Goal: Information Seeking & Learning: Learn about a topic

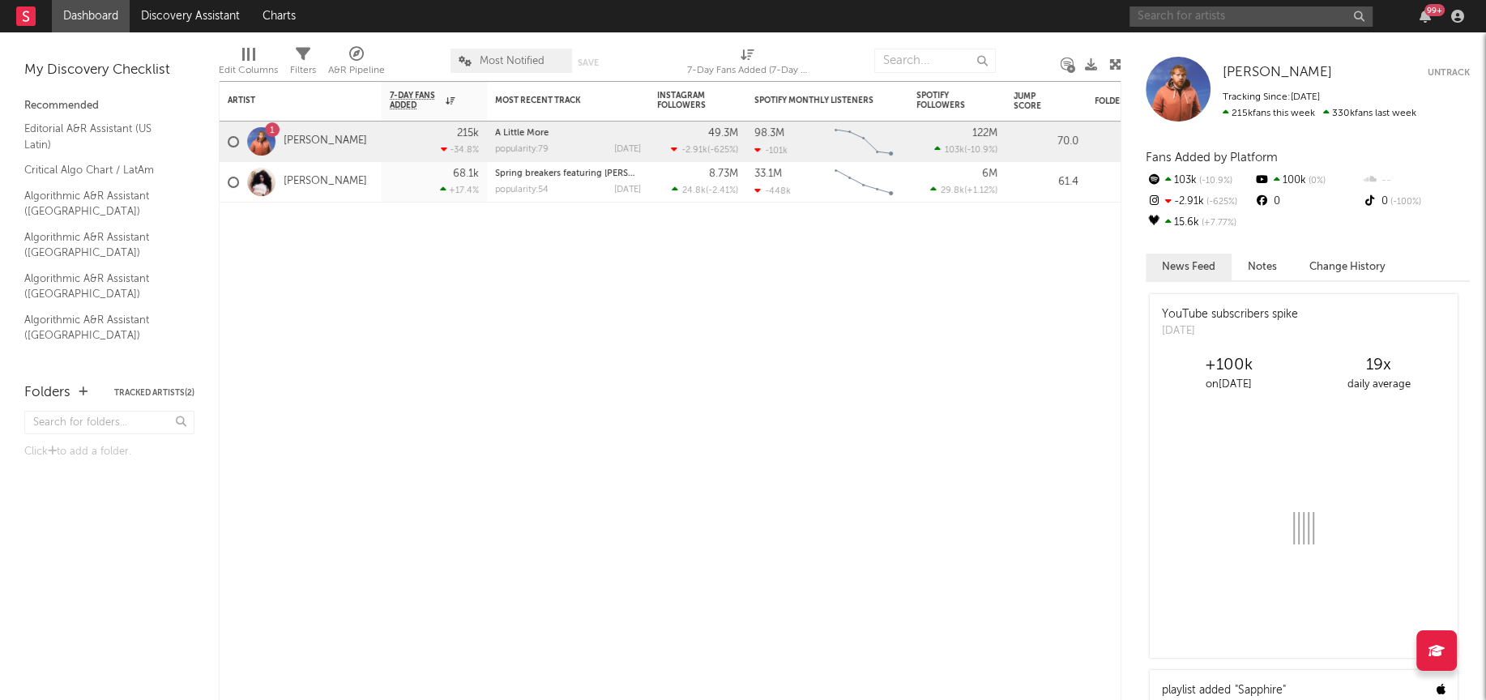
click at [1179, 15] on input "text" at bounding box center [1250, 16] width 243 height 20
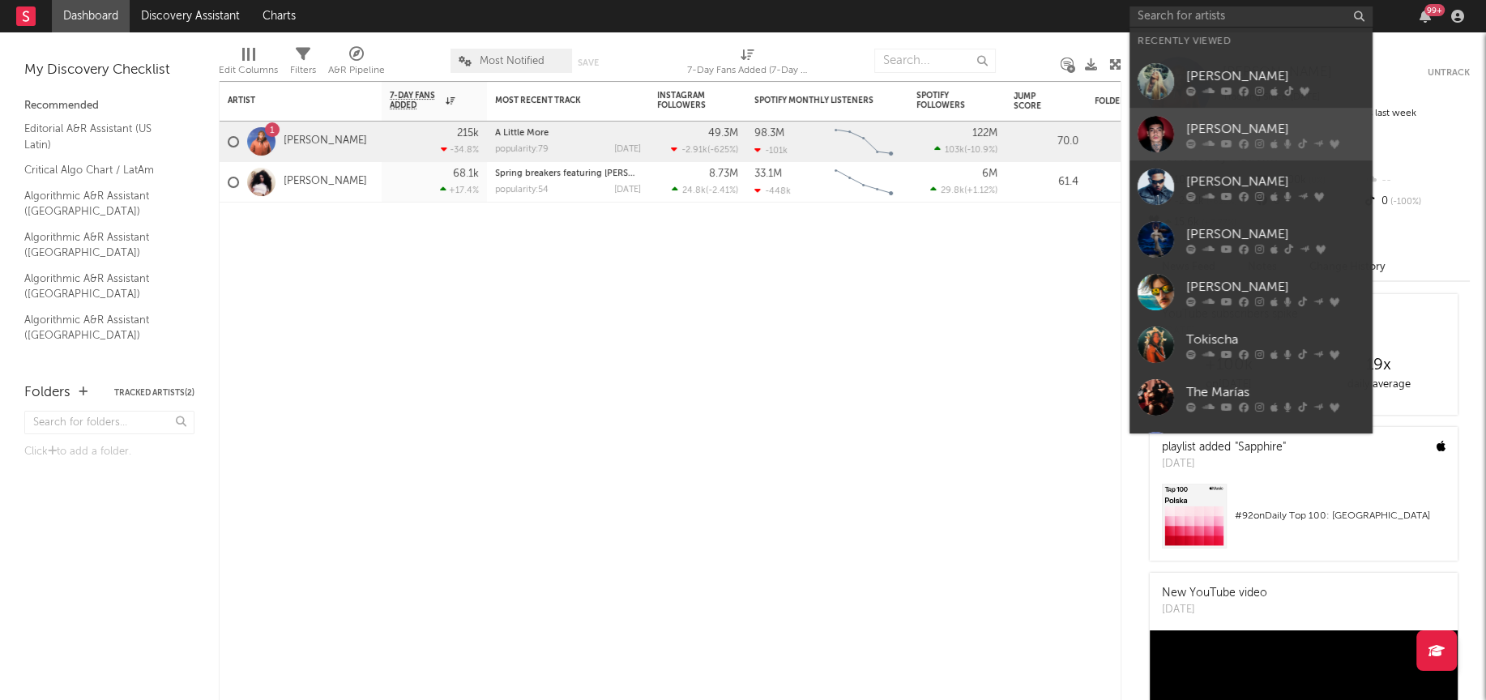
click at [1159, 136] on div at bounding box center [1155, 134] width 36 height 36
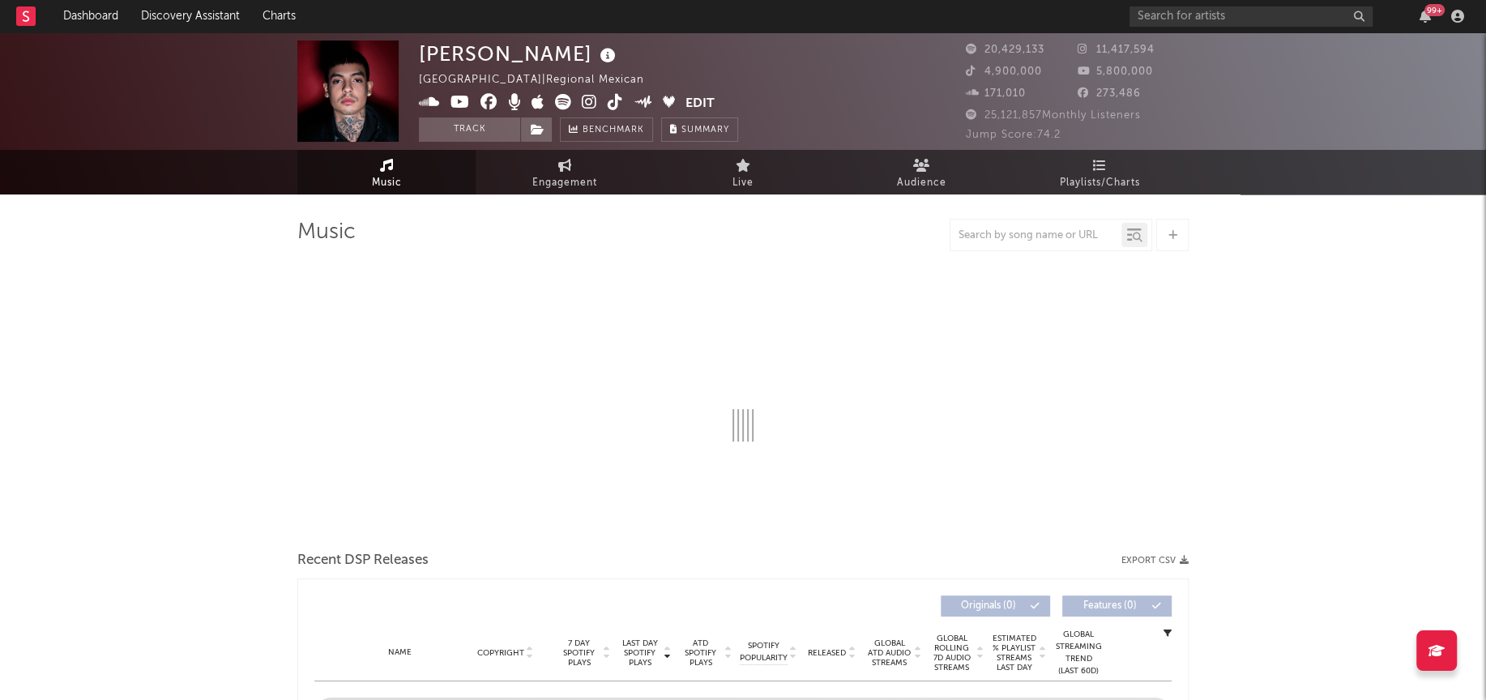
select select "6m"
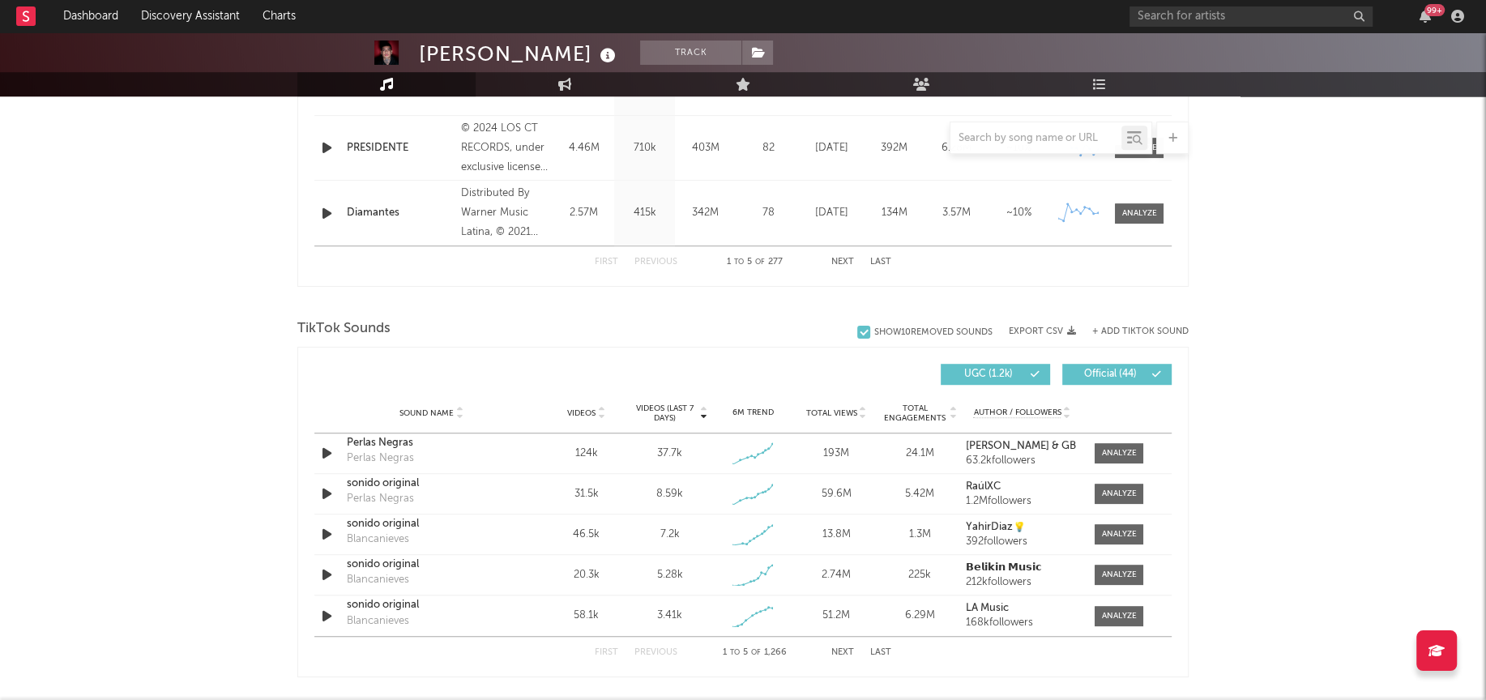
scroll to position [901, 0]
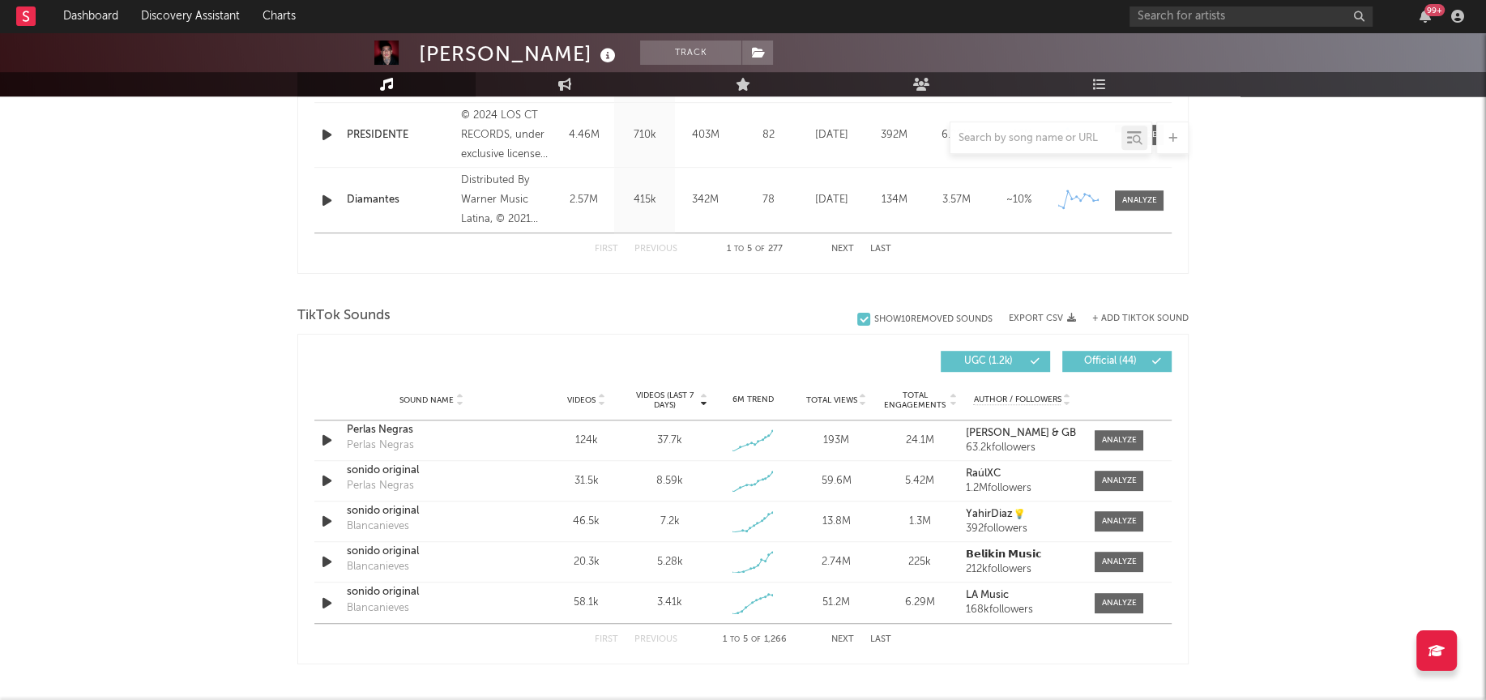
click at [849, 635] on button "Next" at bounding box center [842, 639] width 23 height 9
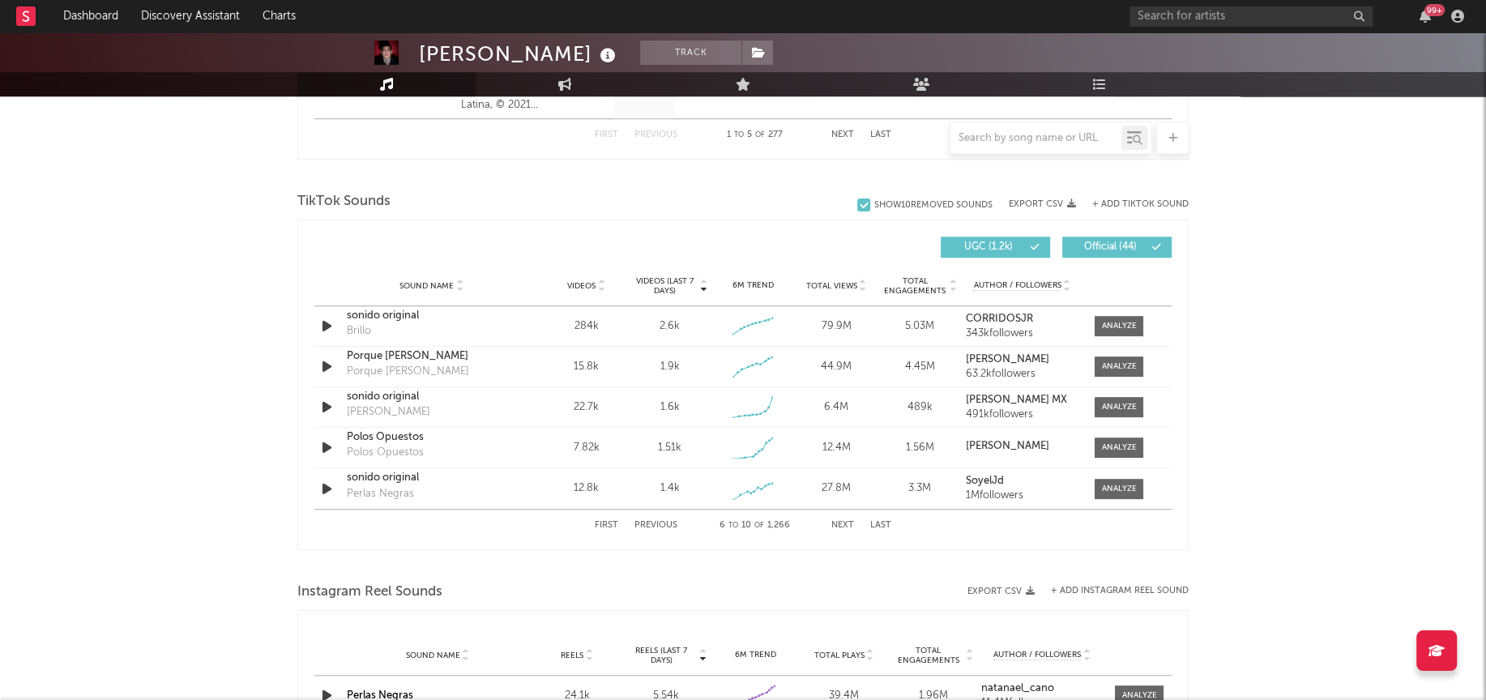
scroll to position [1021, 0]
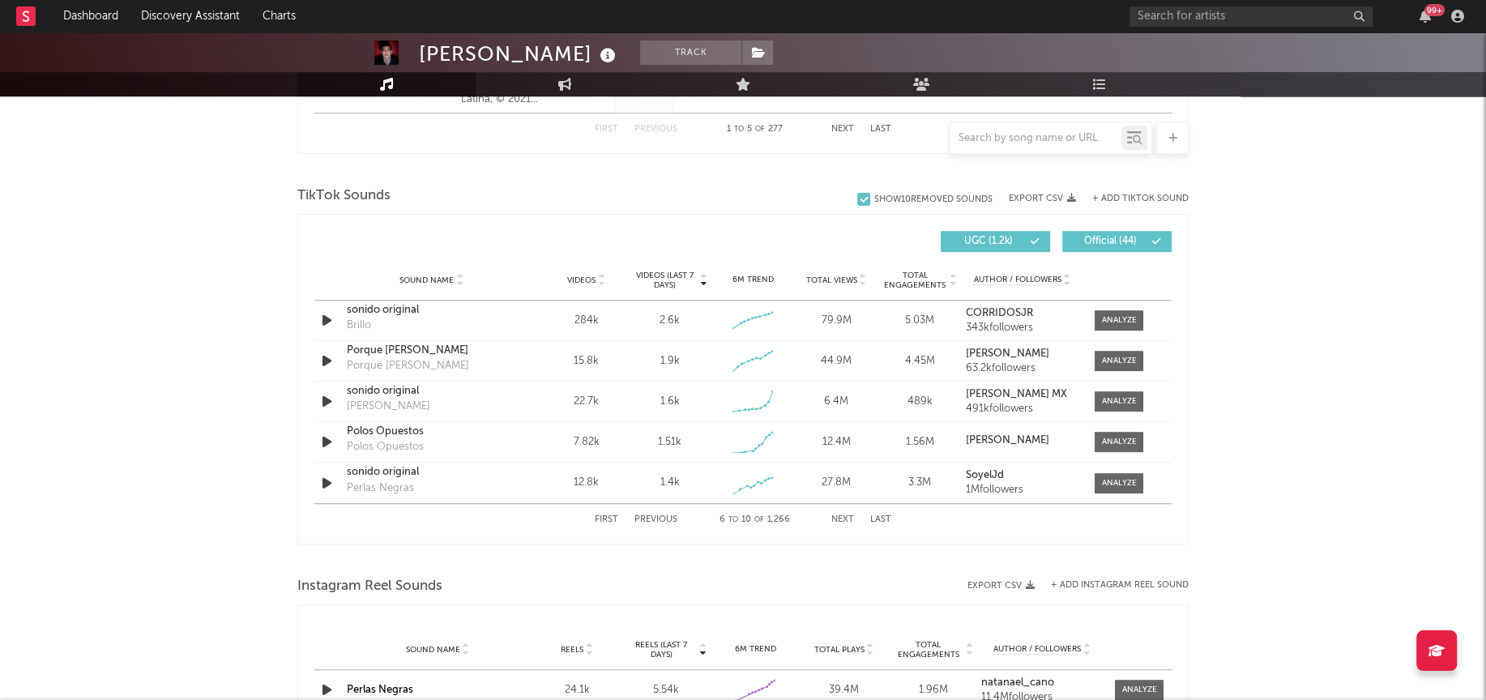
click at [844, 515] on button "Next" at bounding box center [842, 519] width 23 height 9
click at [608, 518] on button "First" at bounding box center [606, 519] width 23 height 9
click at [842, 517] on button "Next" at bounding box center [842, 519] width 23 height 9
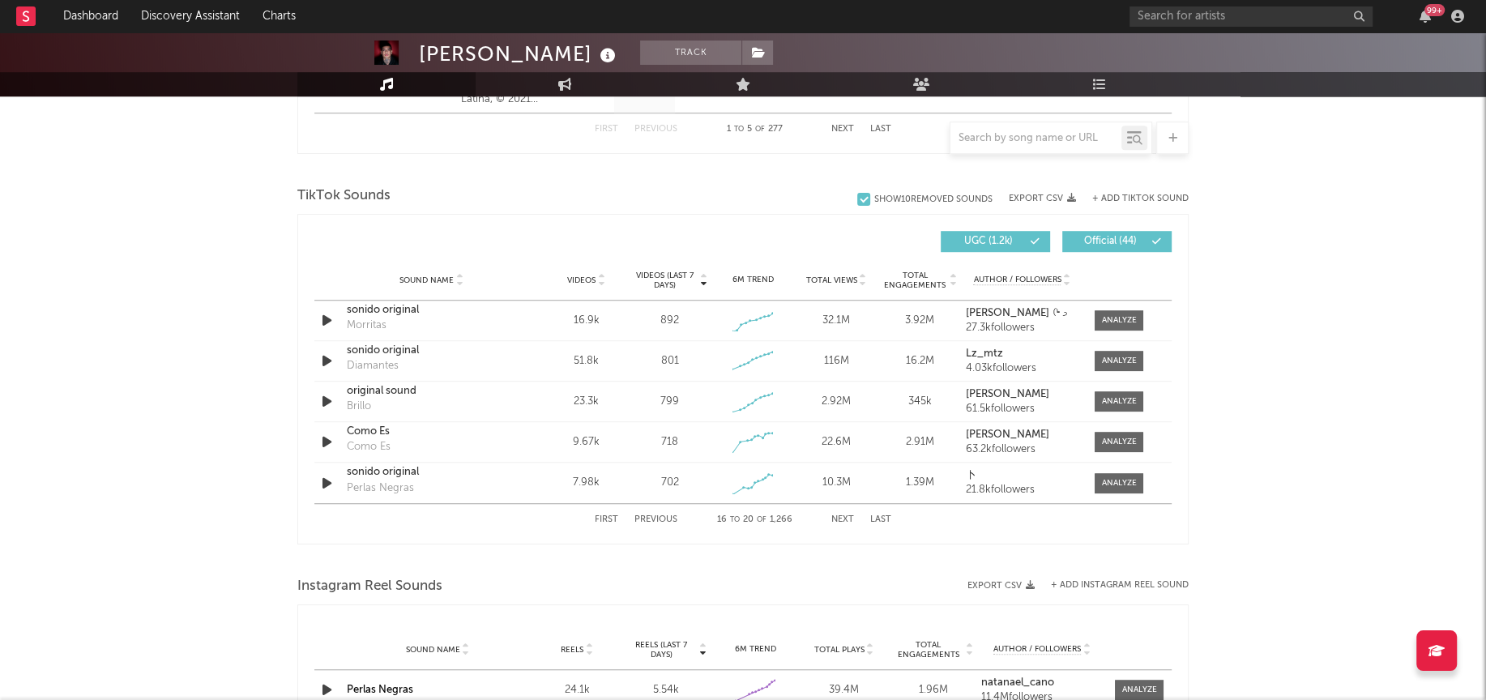
click at [842, 517] on button "Next" at bounding box center [842, 519] width 23 height 9
click at [598, 515] on button "First" at bounding box center [606, 519] width 23 height 9
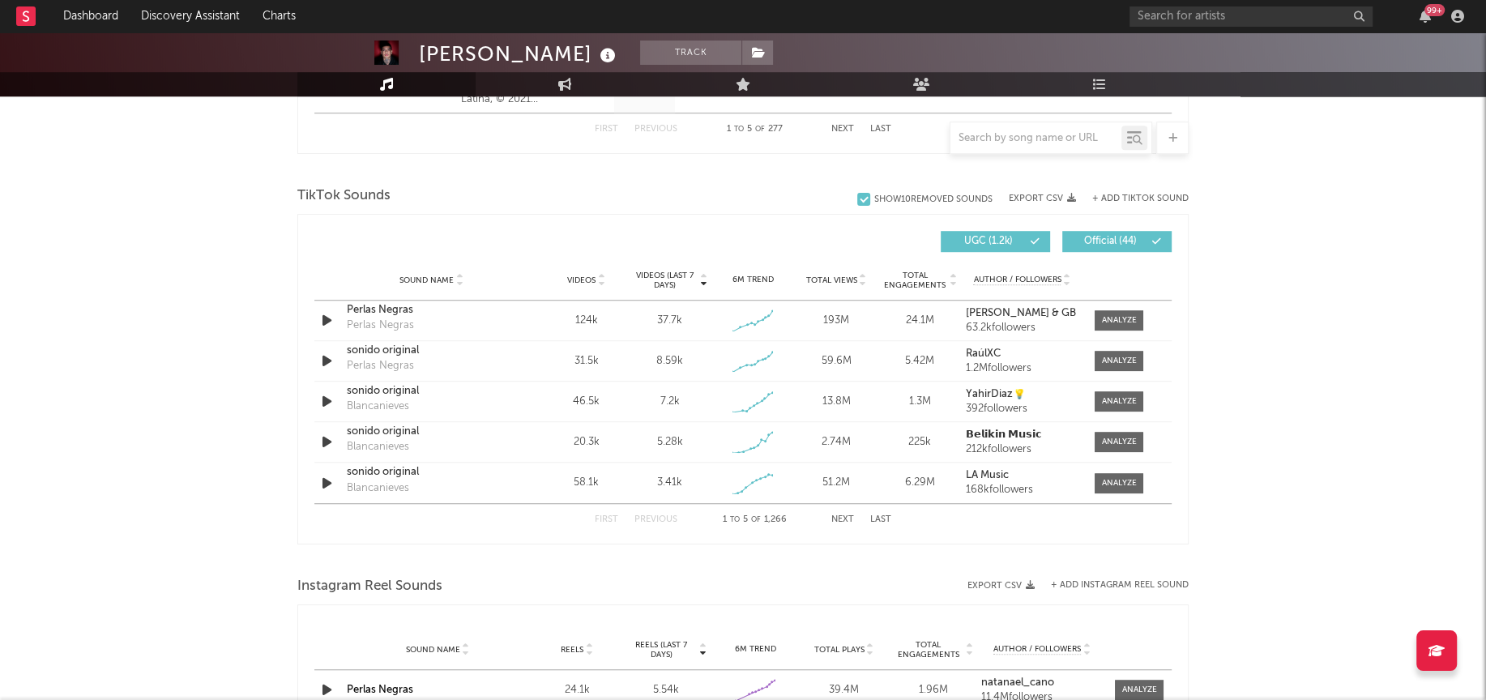
click at [598, 515] on button "First" at bounding box center [606, 519] width 23 height 9
click at [1052, 146] on div at bounding box center [1035, 138] width 171 height 20
click at [1060, 133] on input "text" at bounding box center [1035, 138] width 171 height 13
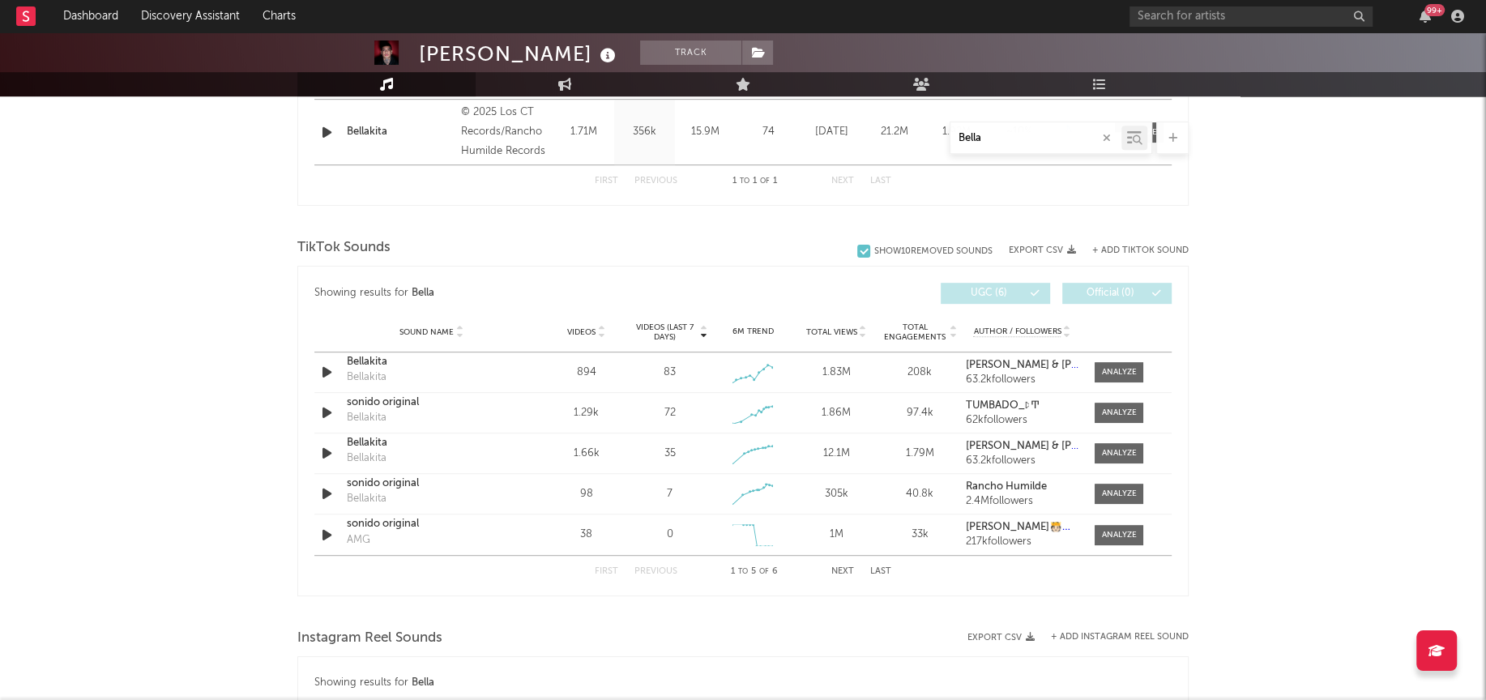
scroll to position [656, 0]
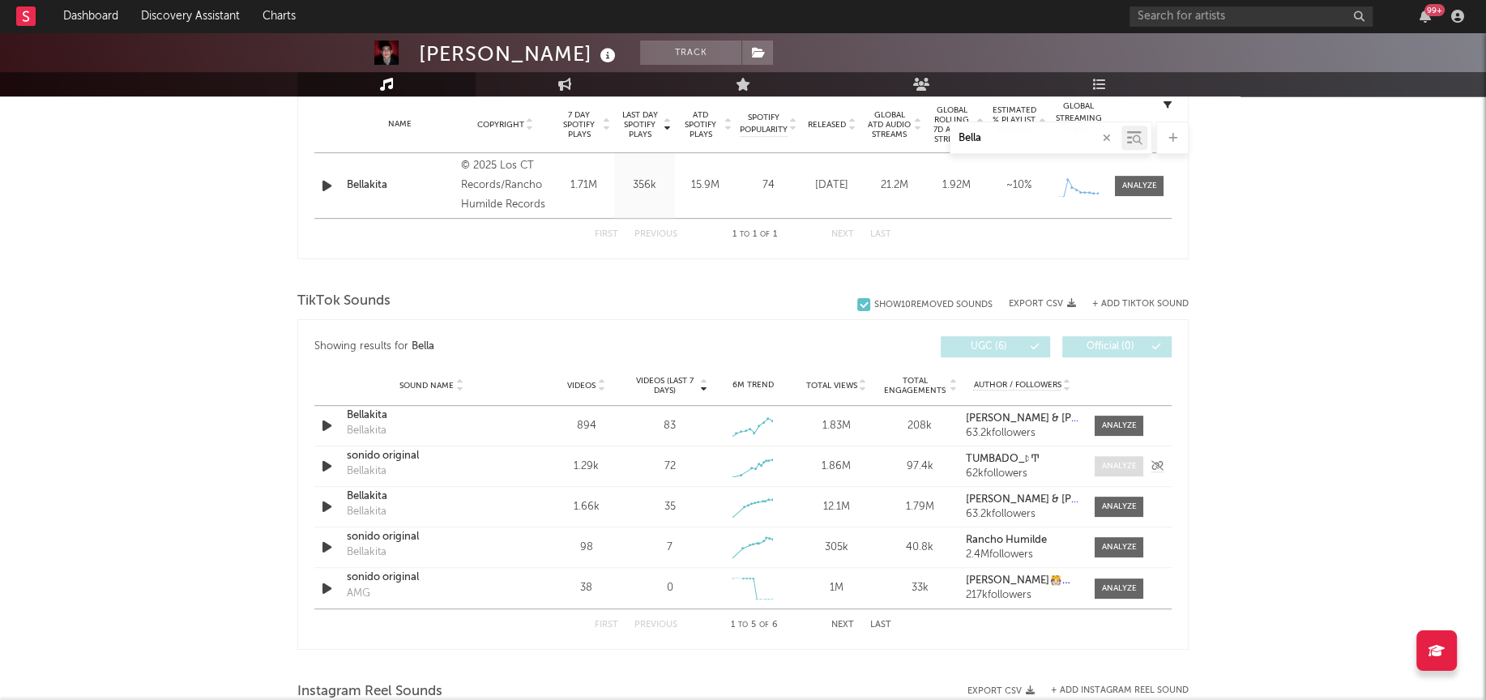
type input "Bella"
click at [1122, 470] on div at bounding box center [1119, 466] width 35 height 12
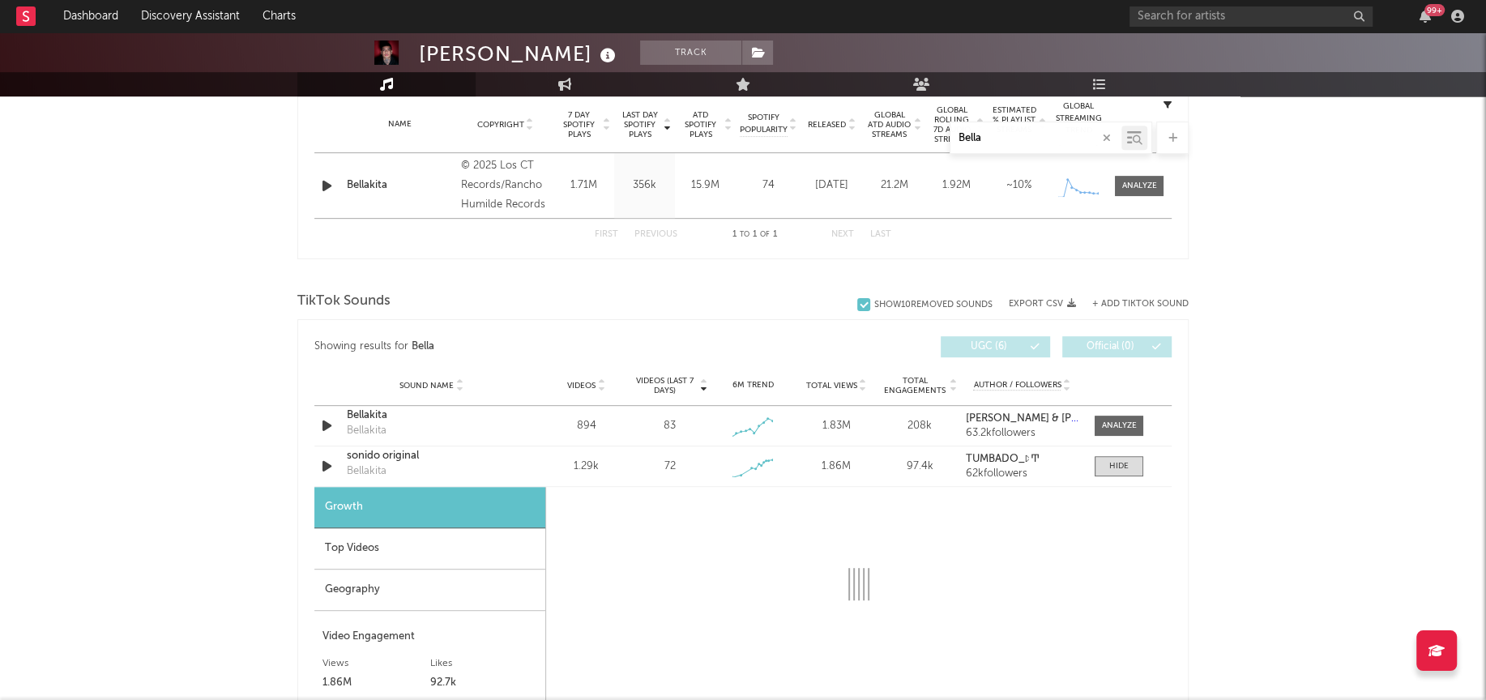
select select "1w"
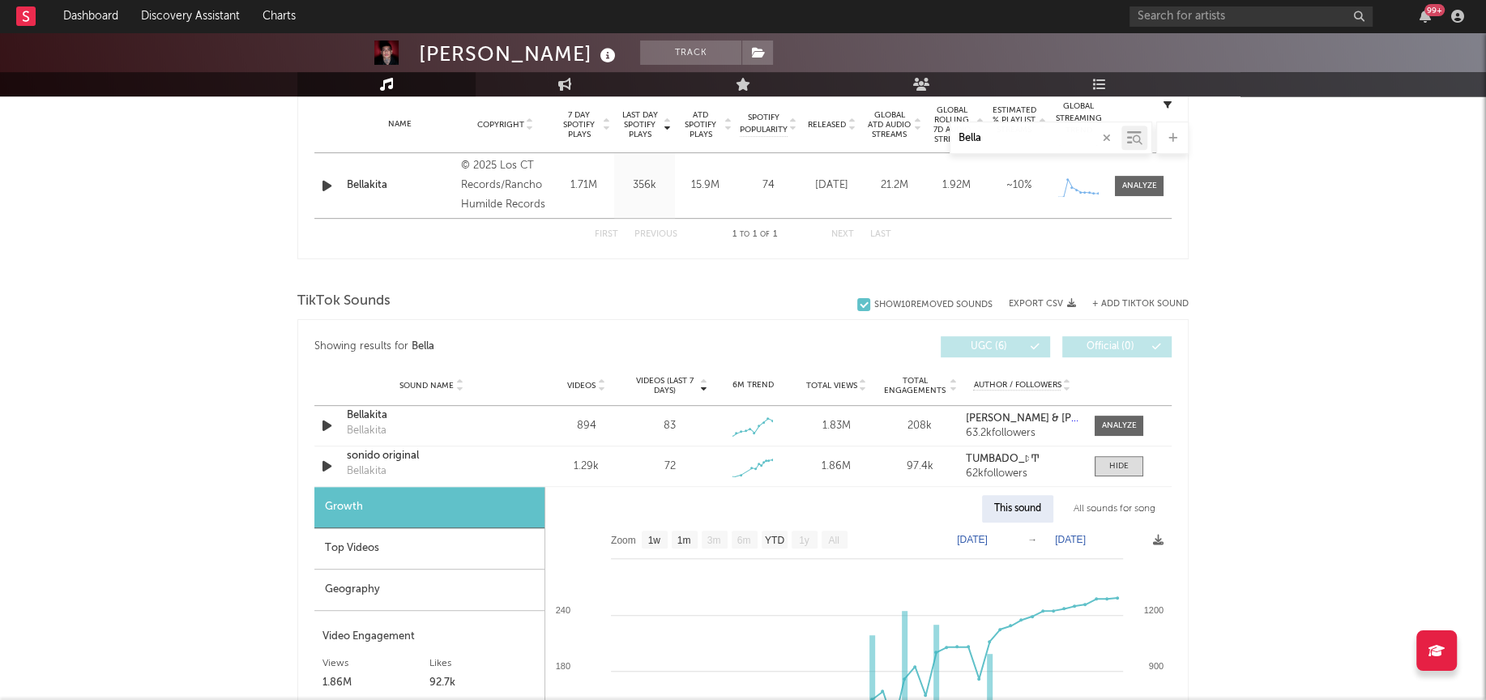
click at [1116, 510] on div "All sounds for song" at bounding box center [1114, 509] width 106 height 28
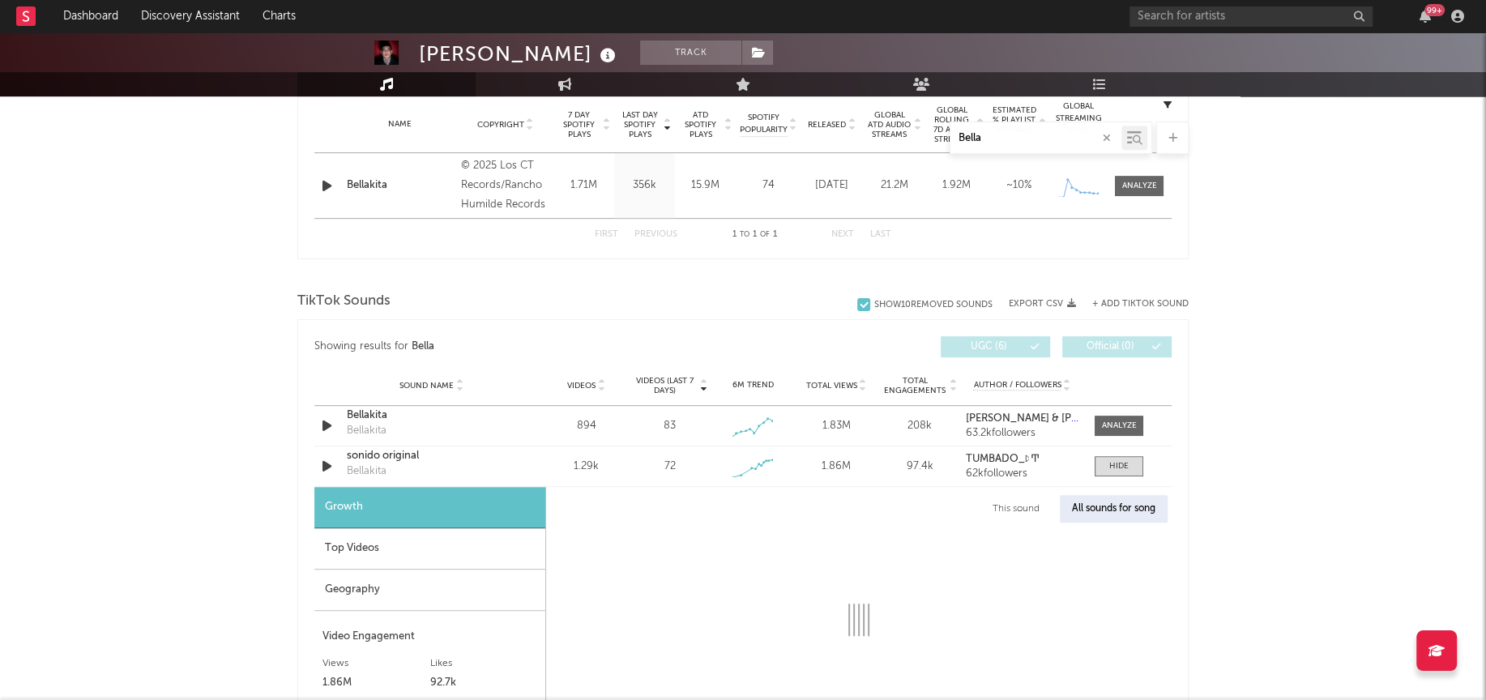
select select "1w"
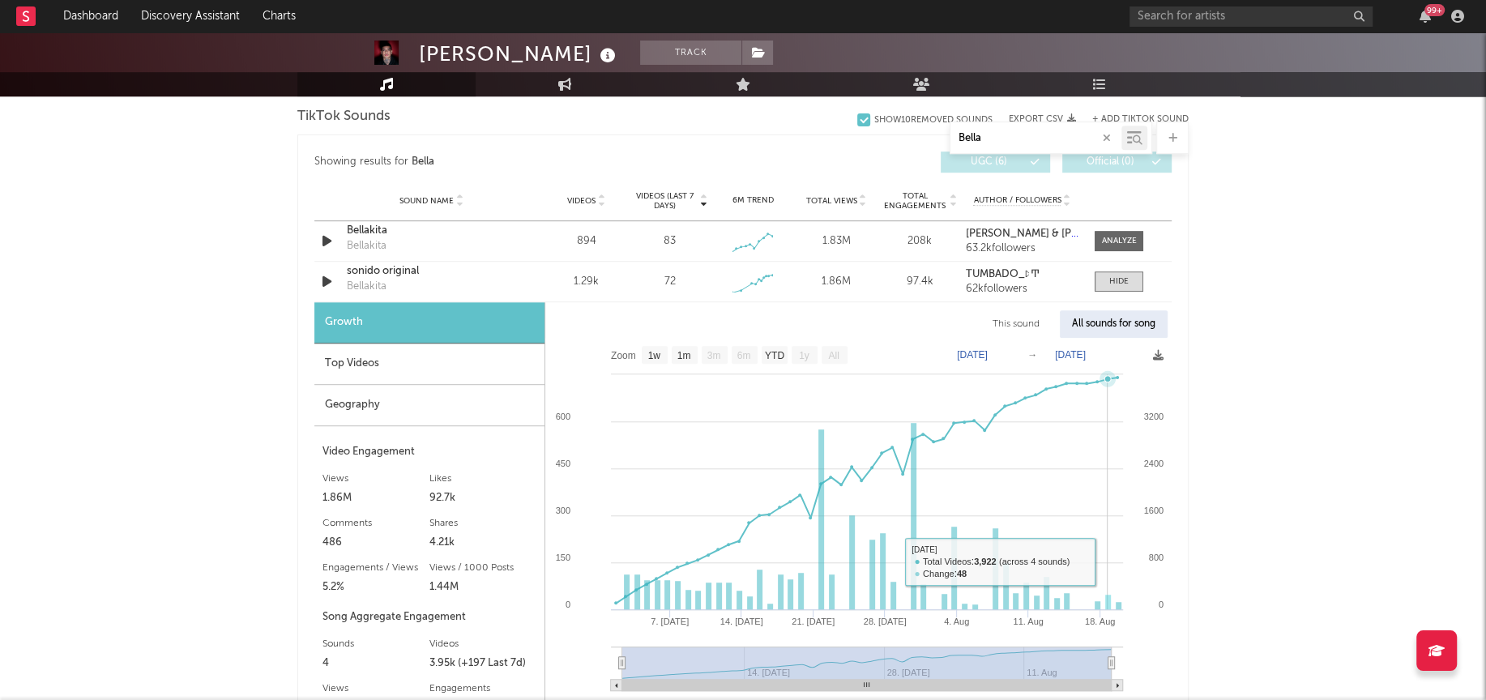
scroll to position [806, 0]
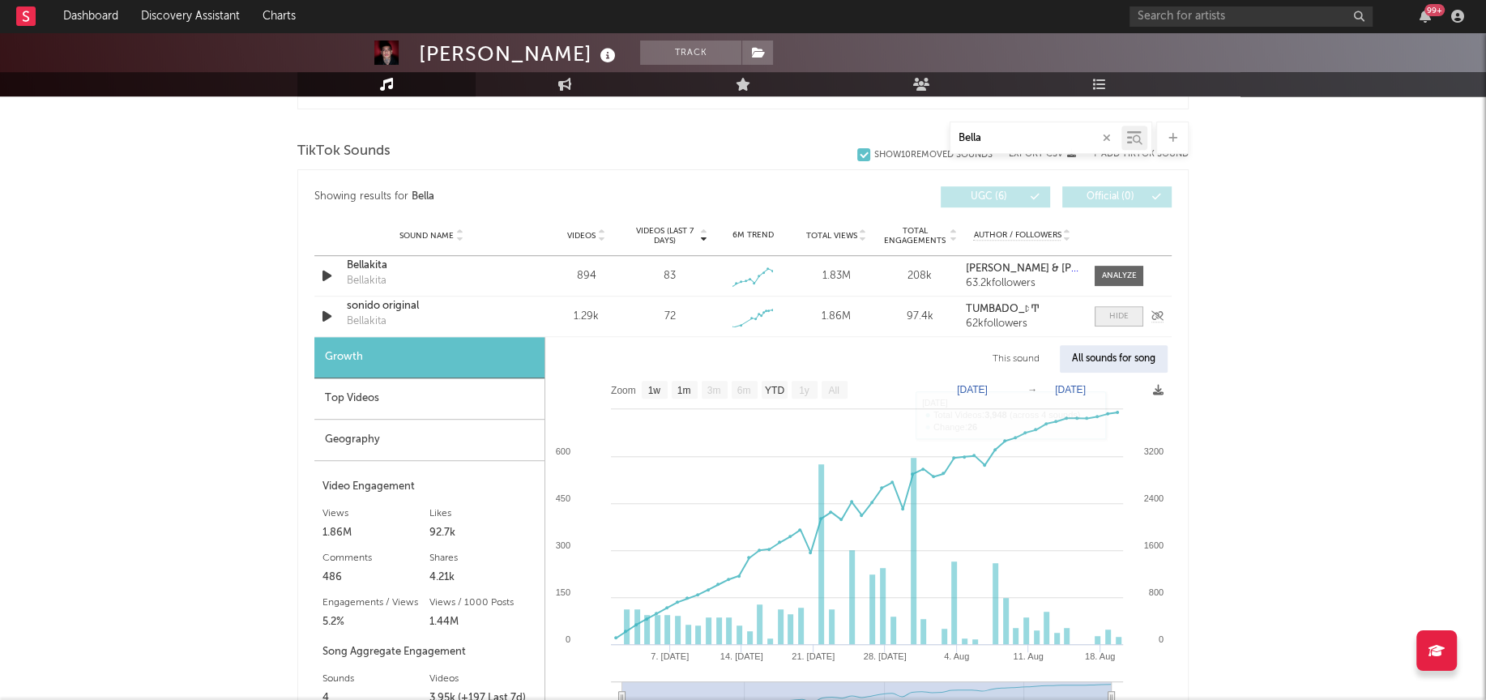
click at [1124, 307] on span at bounding box center [1118, 316] width 49 height 20
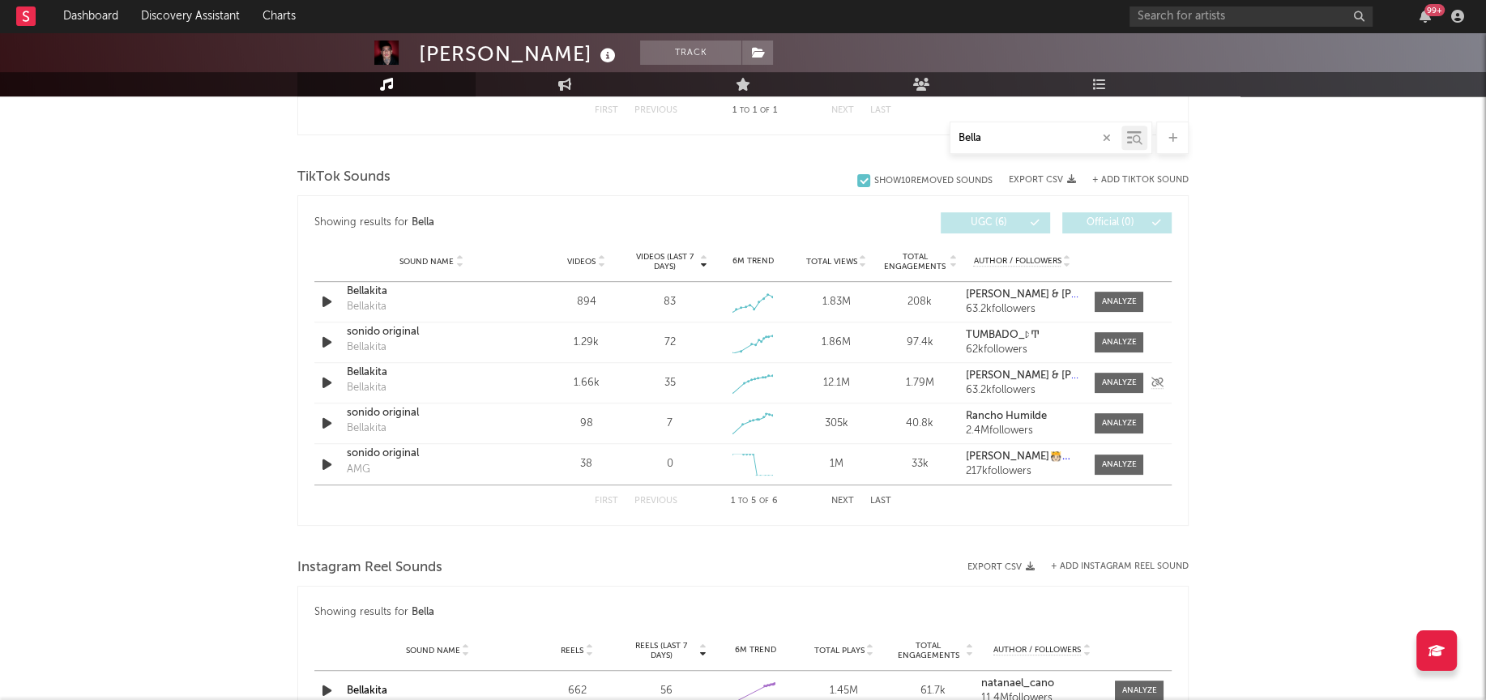
scroll to position [770, 0]
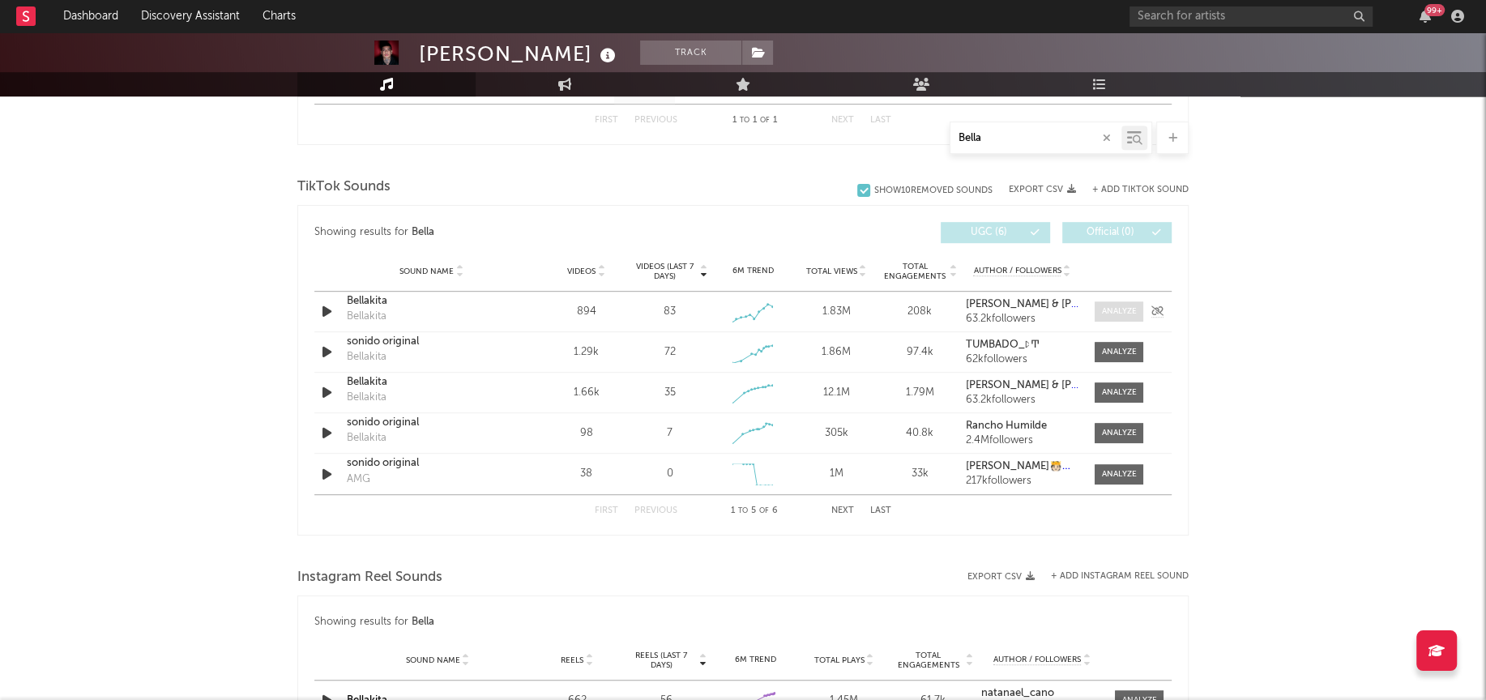
click at [1120, 305] on div at bounding box center [1119, 311] width 35 height 12
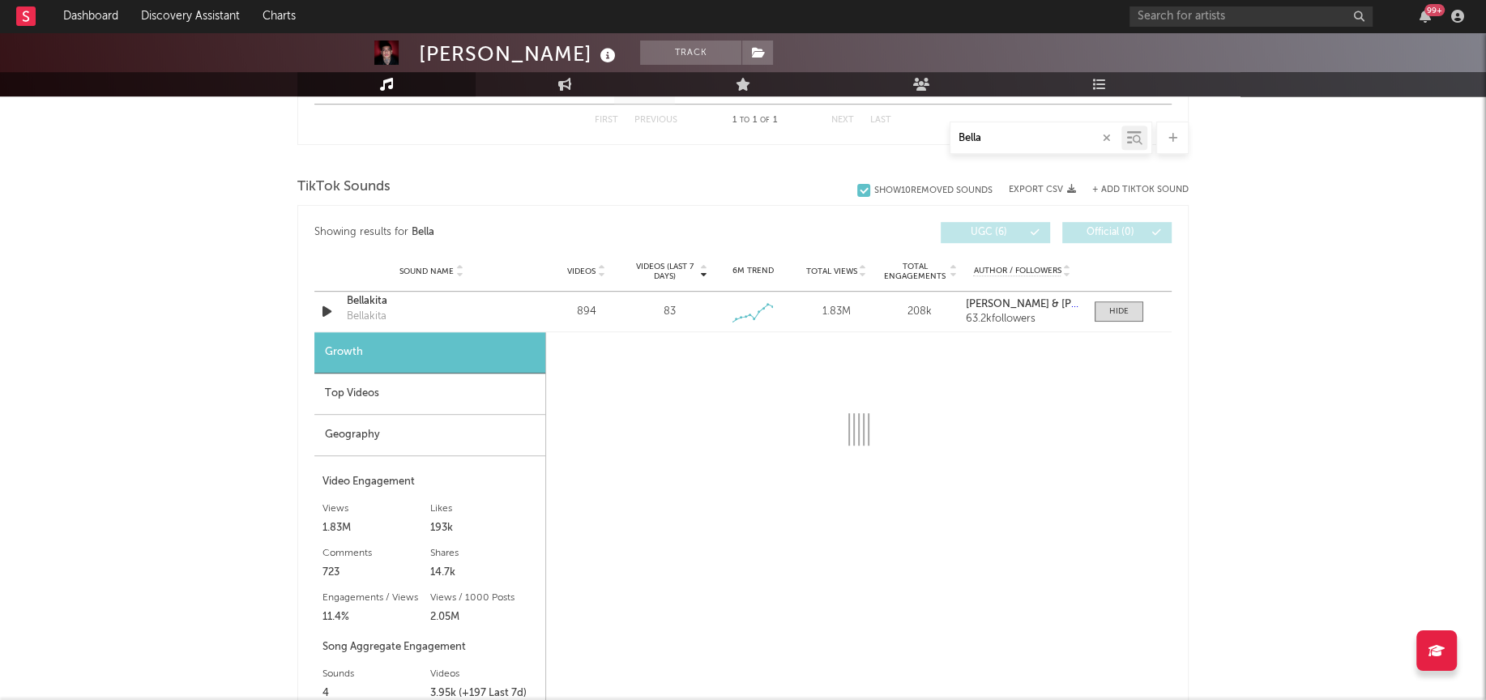
select select "1w"
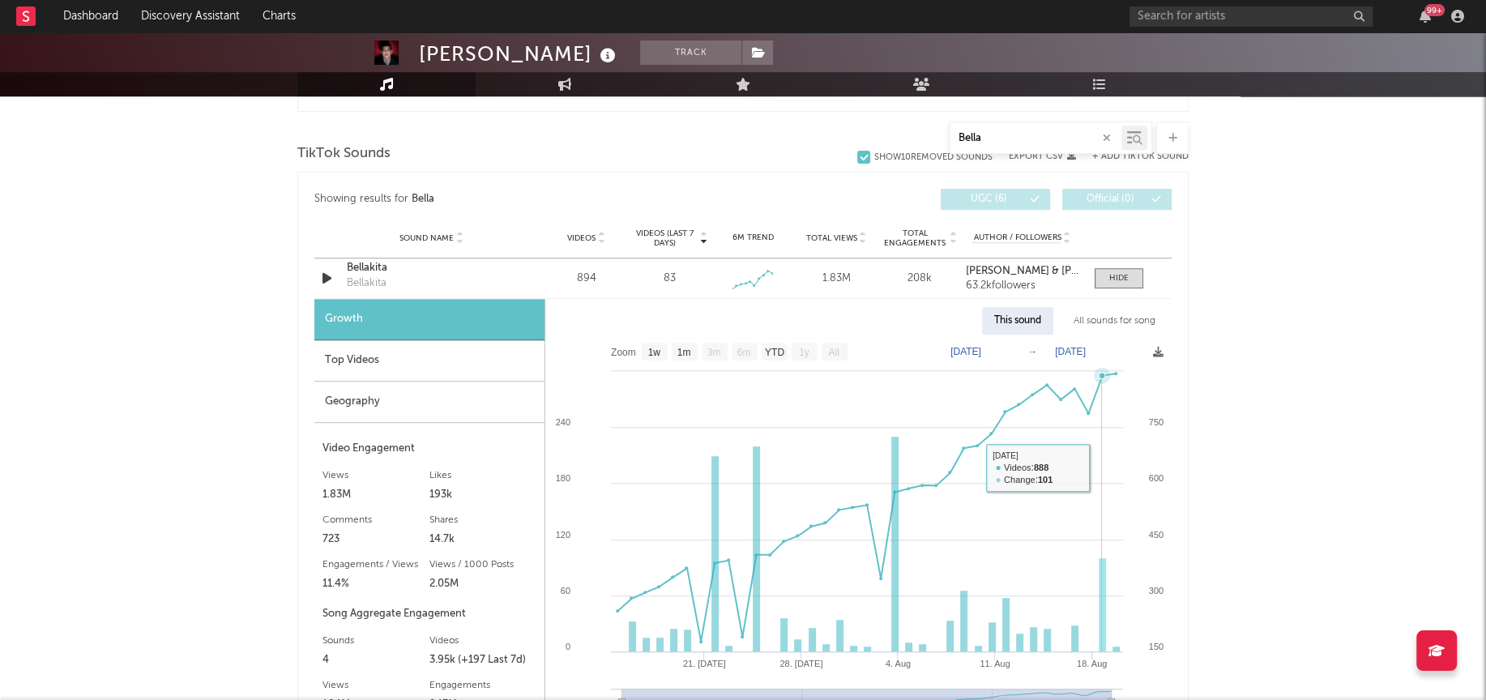
scroll to position [783, 0]
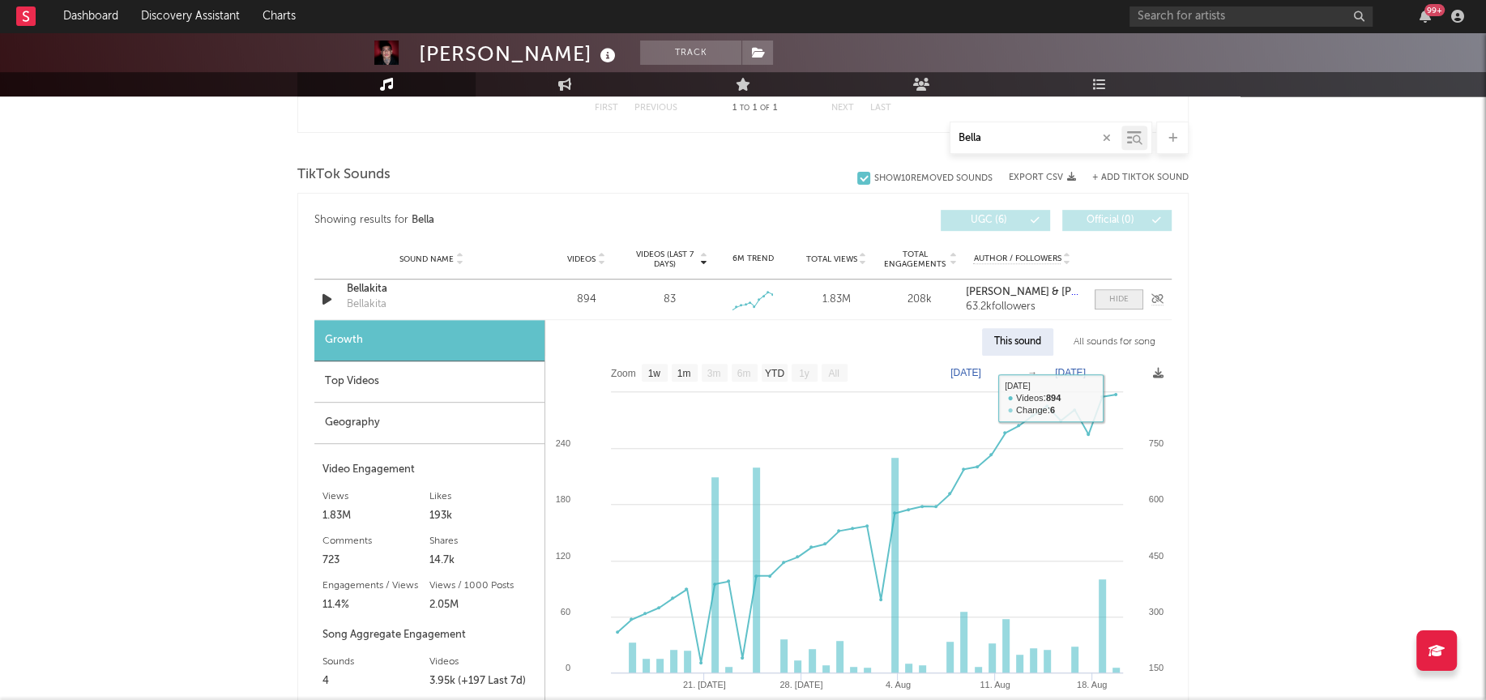
click at [1128, 297] on div at bounding box center [1118, 299] width 19 height 12
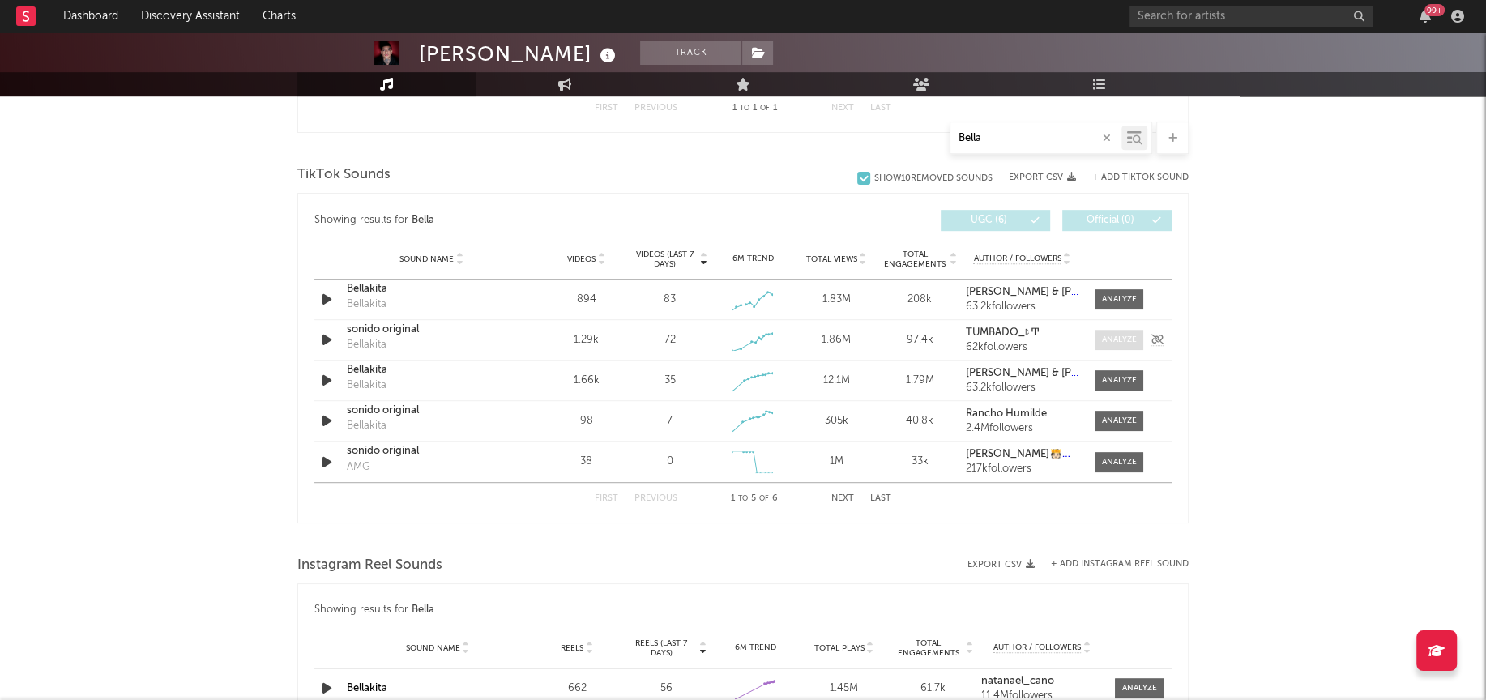
click at [1119, 348] on span at bounding box center [1118, 340] width 49 height 20
select select "1w"
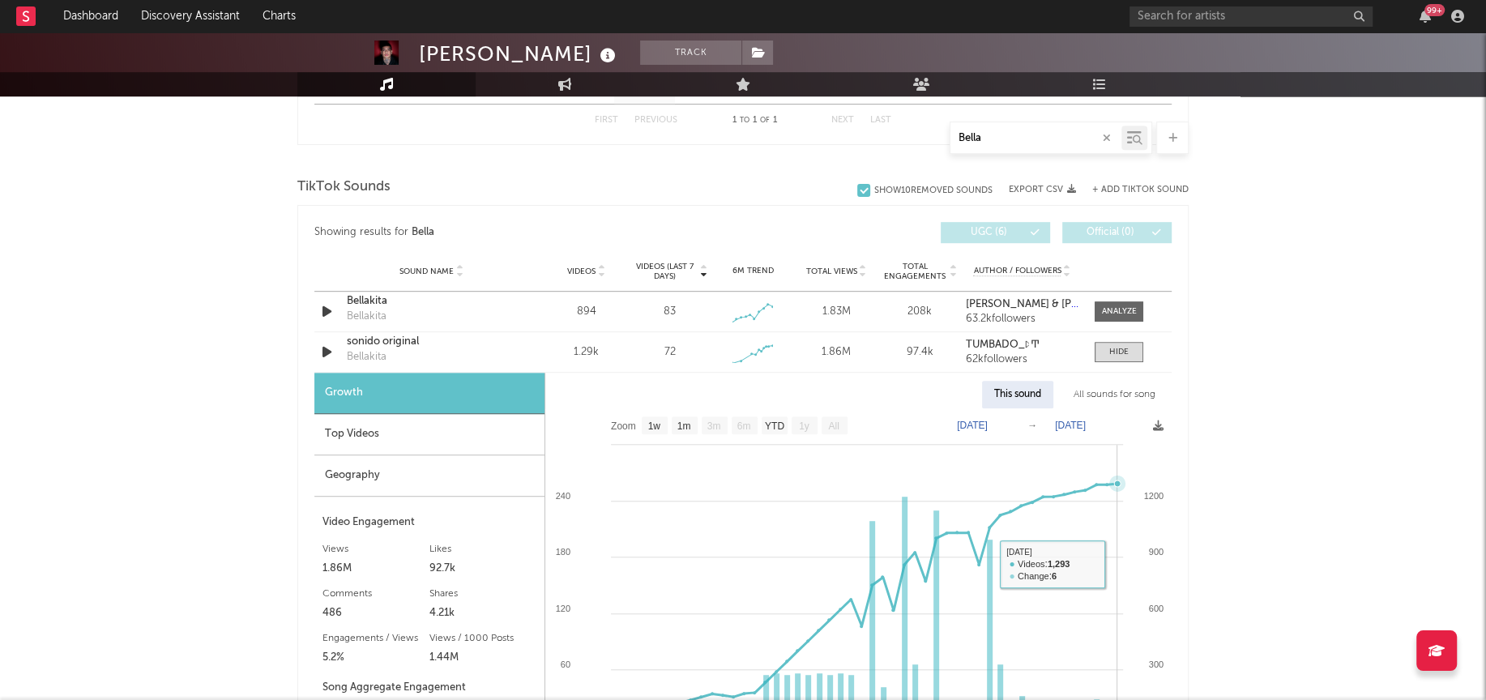
scroll to position [743, 0]
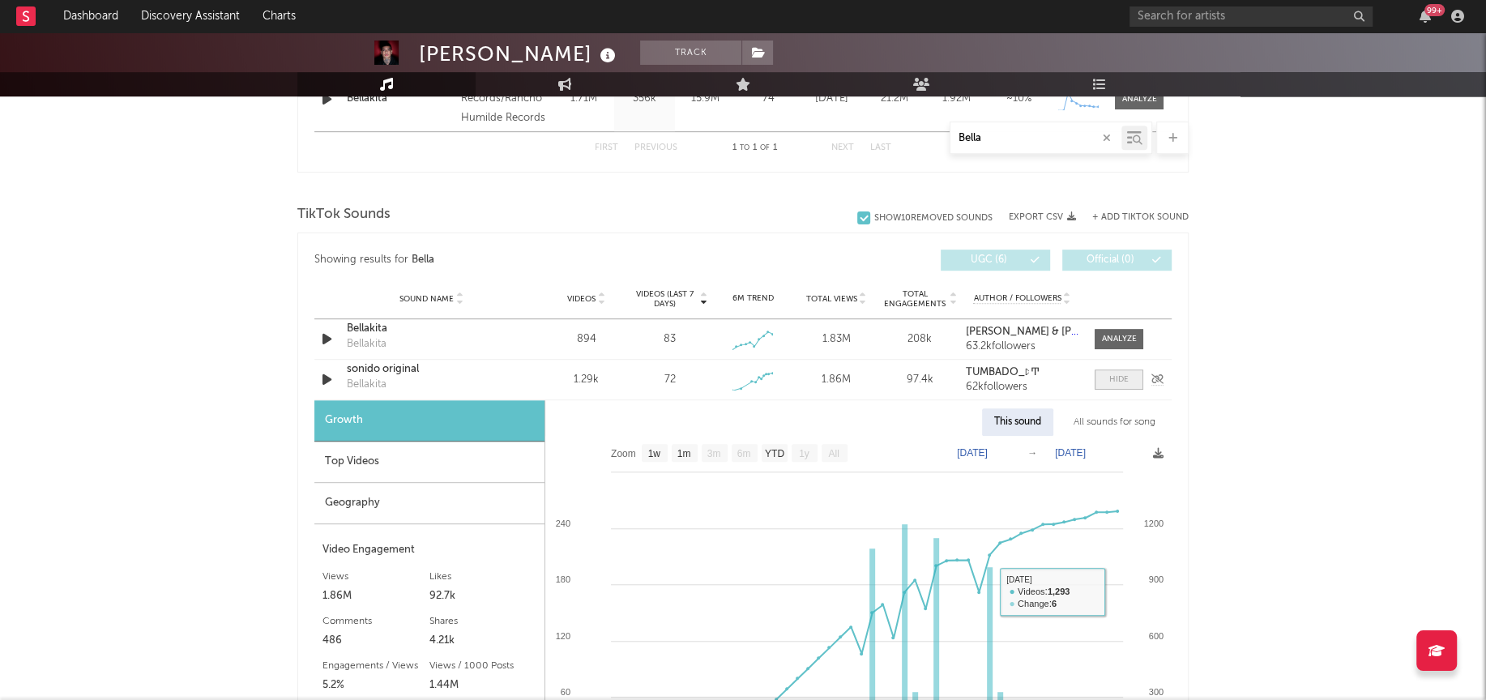
click at [1130, 378] on span at bounding box center [1118, 379] width 49 height 20
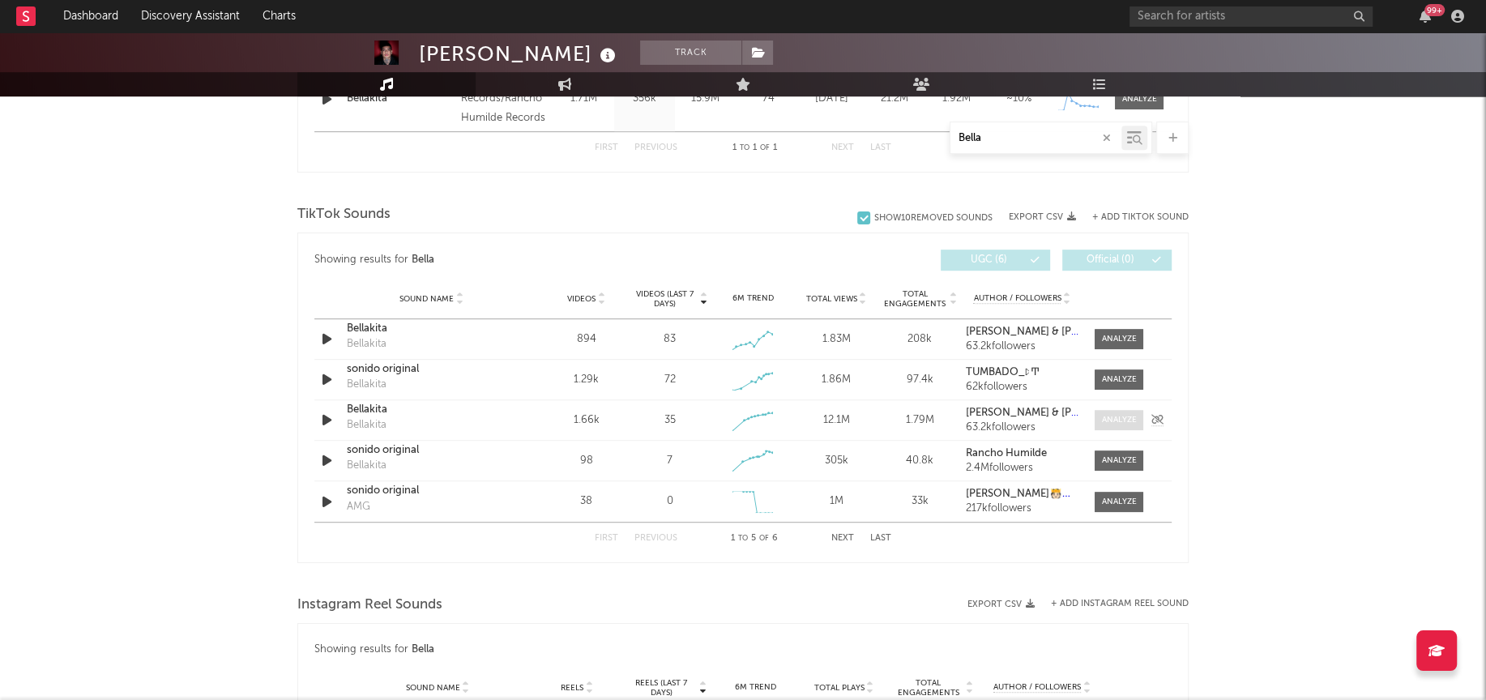
click at [1124, 414] on div at bounding box center [1119, 420] width 35 height 12
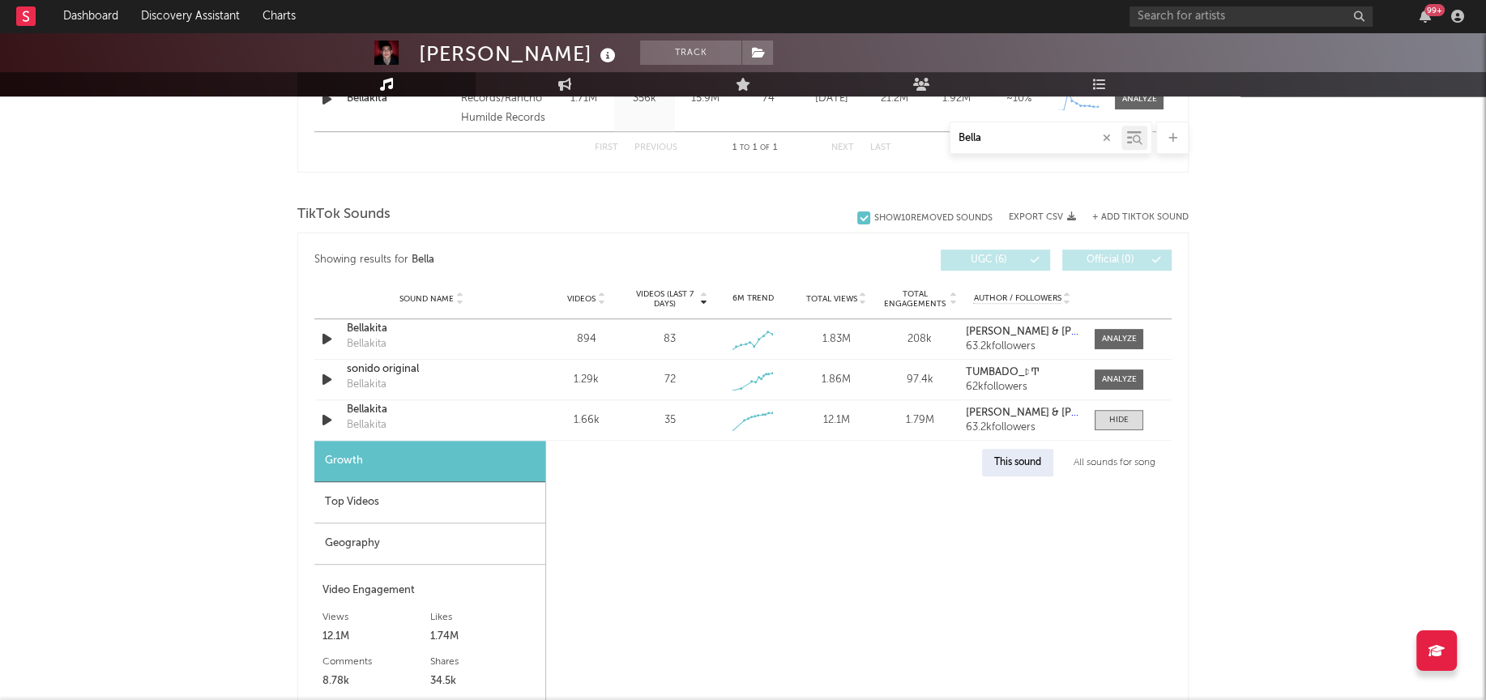
select select "1w"
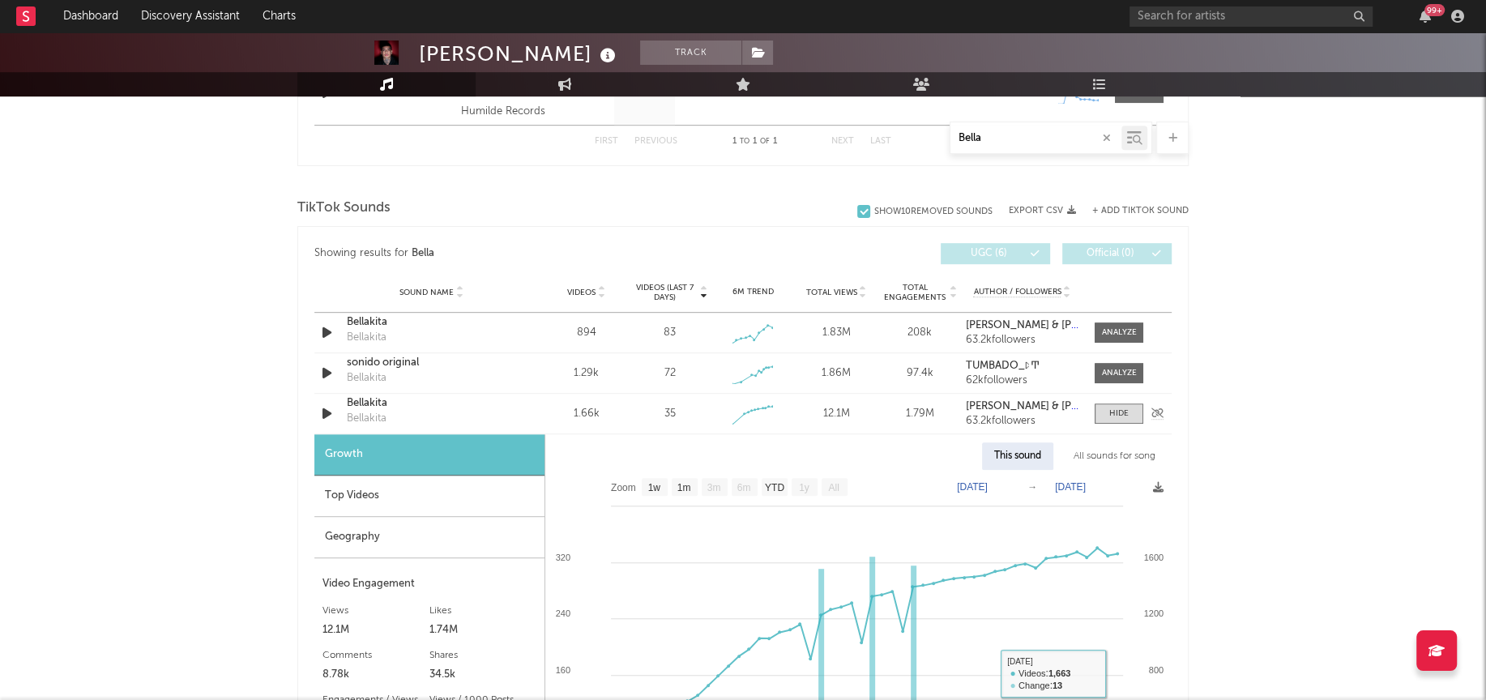
scroll to position [735, 0]
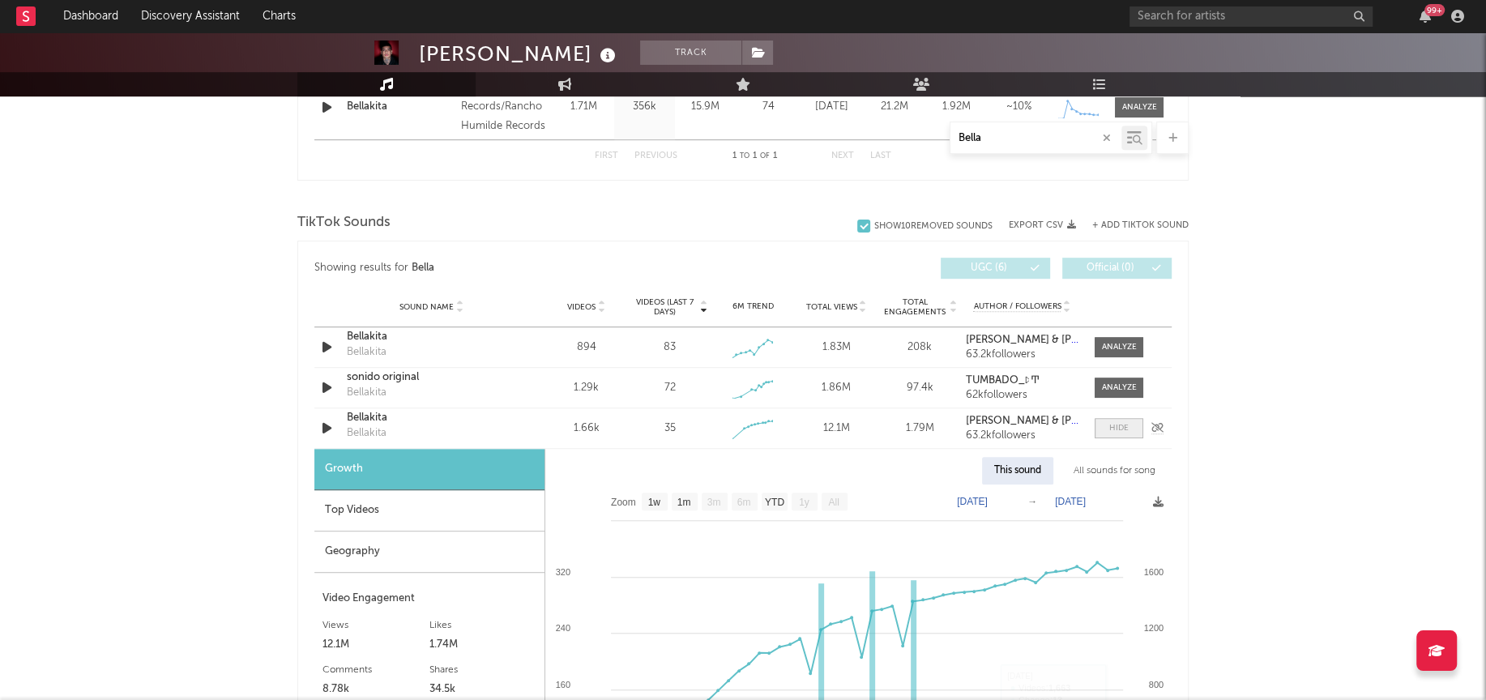
click at [1126, 422] on div at bounding box center [1118, 428] width 19 height 12
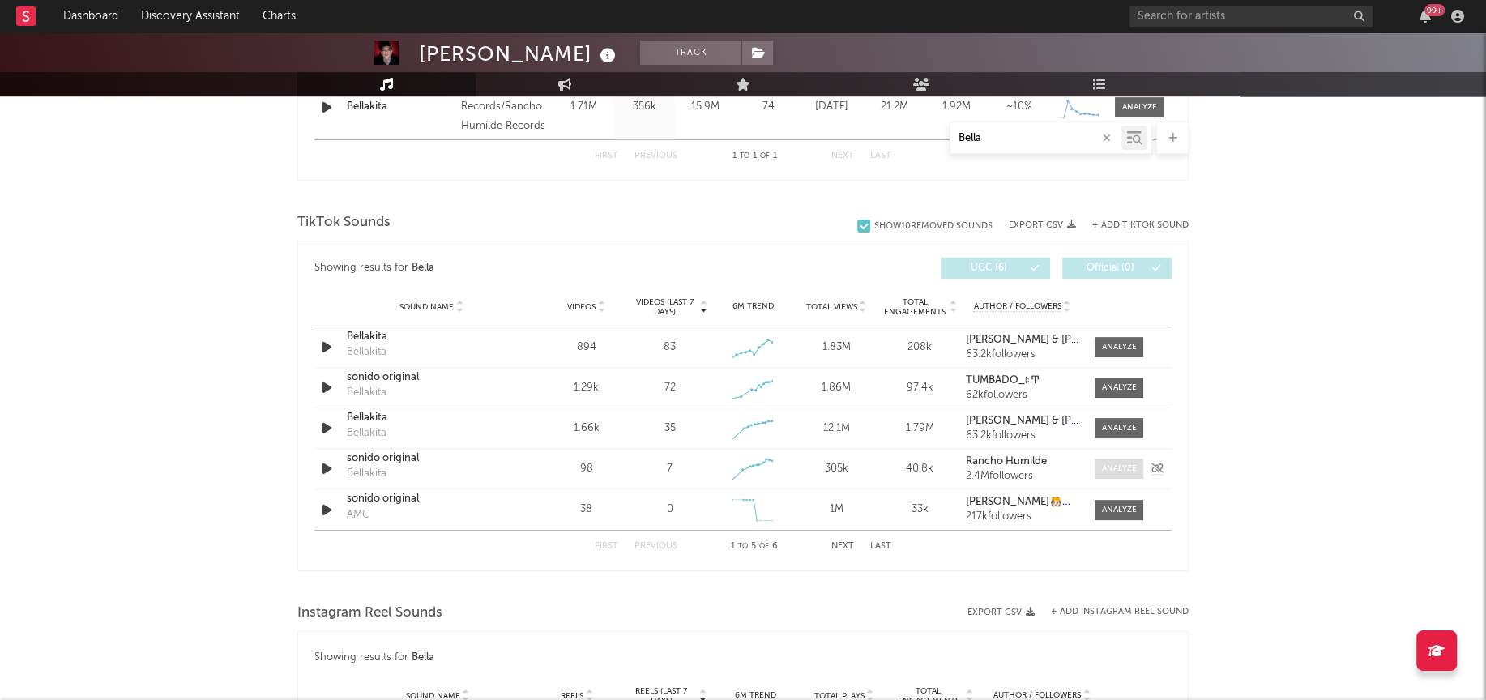
click at [1124, 465] on div at bounding box center [1119, 469] width 35 height 12
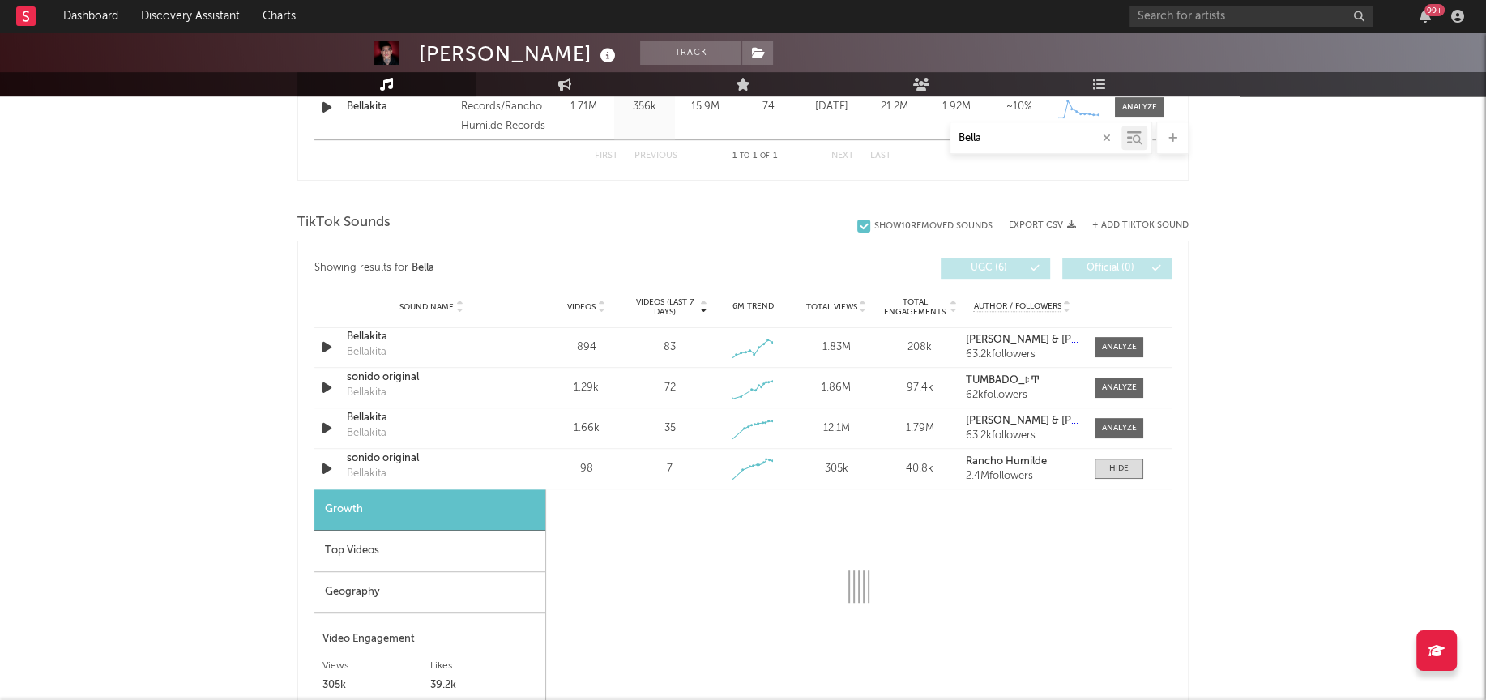
select select "1w"
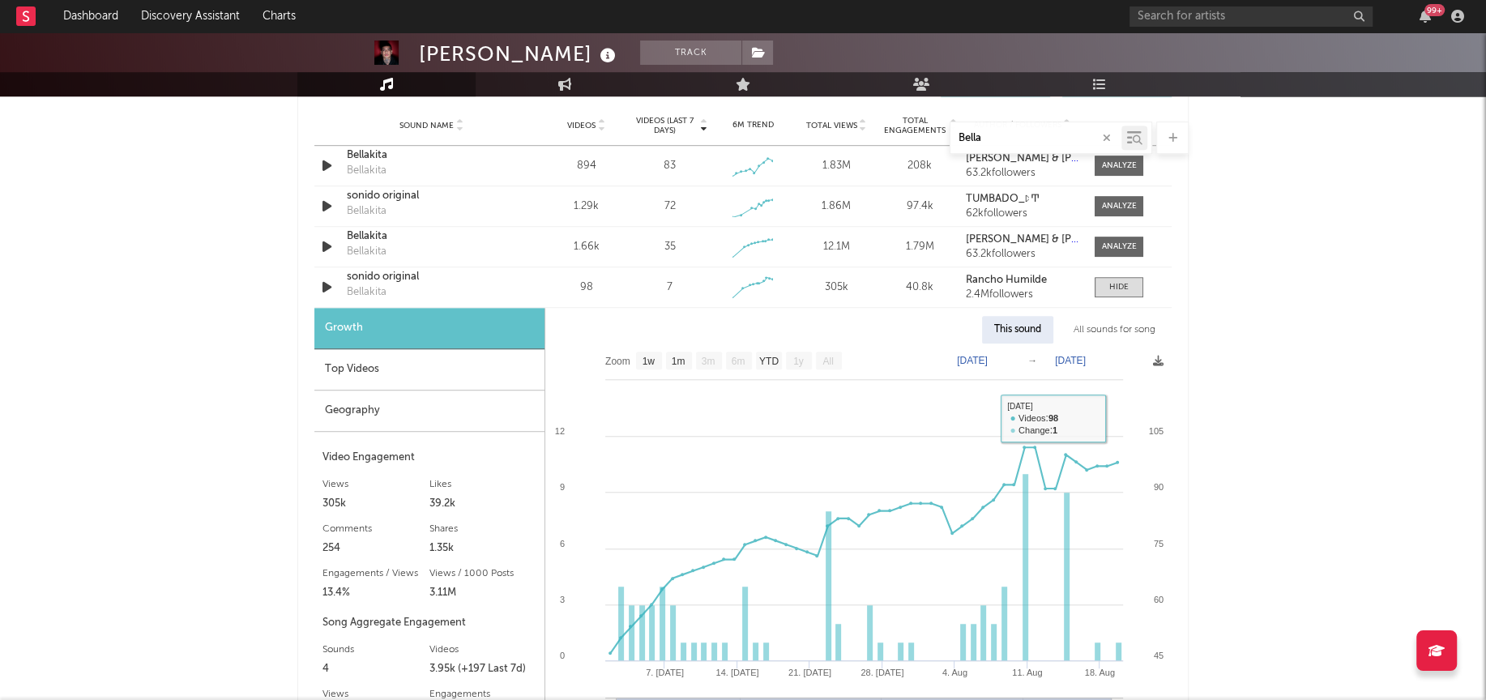
scroll to position [918, 0]
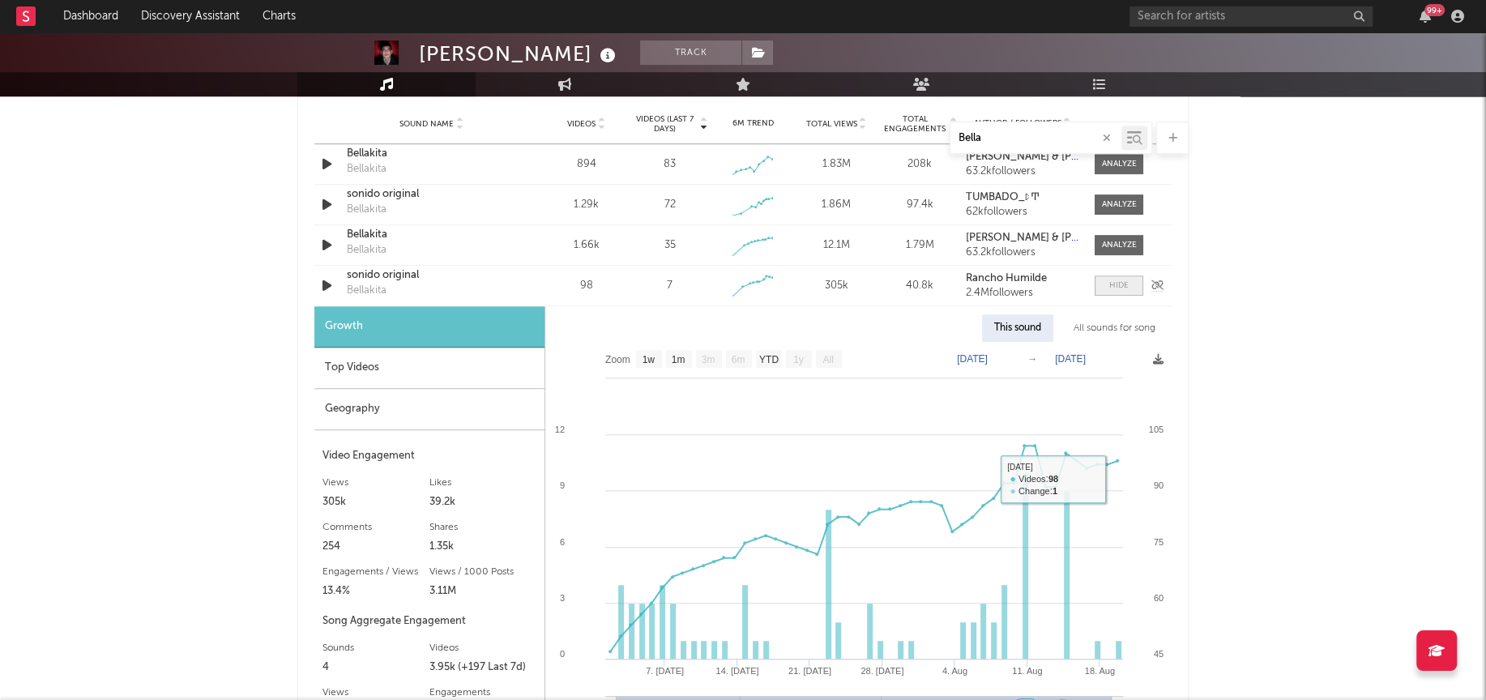
click at [1127, 284] on div at bounding box center [1118, 285] width 19 height 12
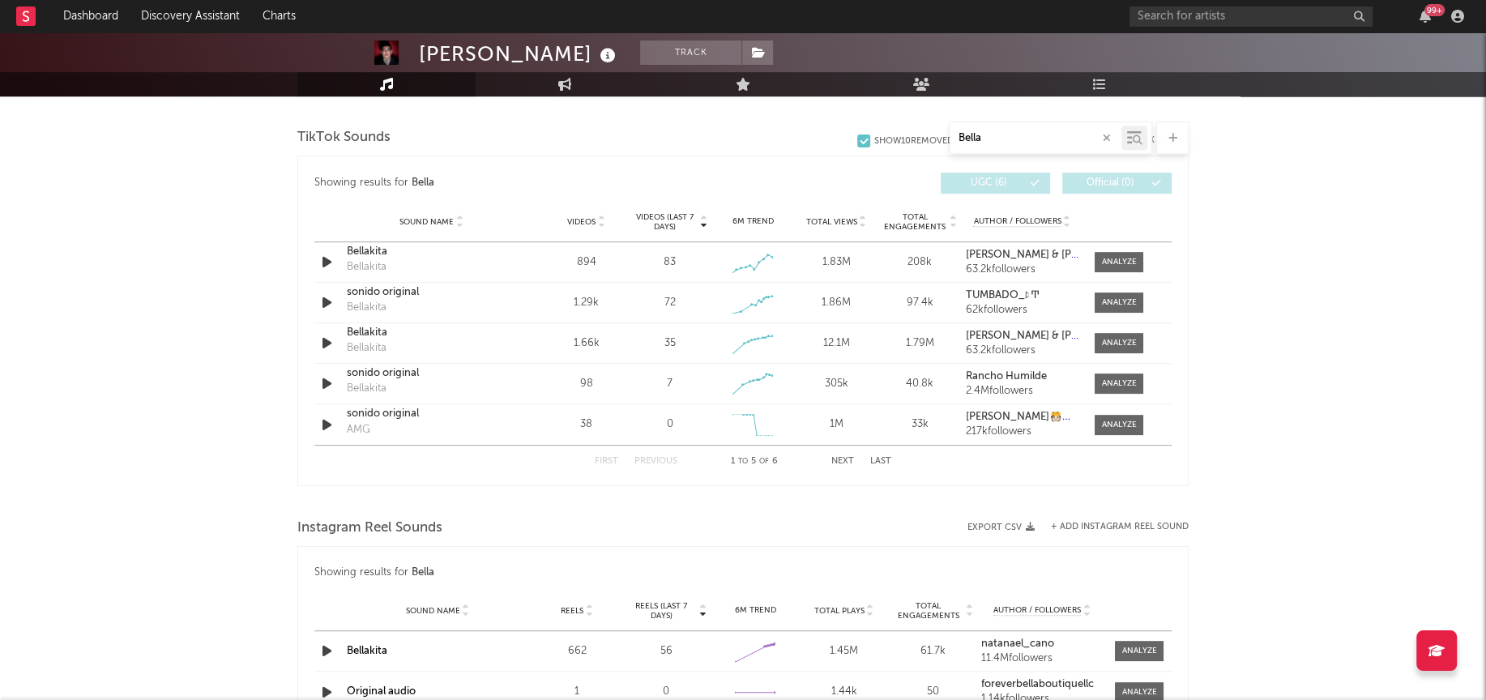
scroll to position [802, 0]
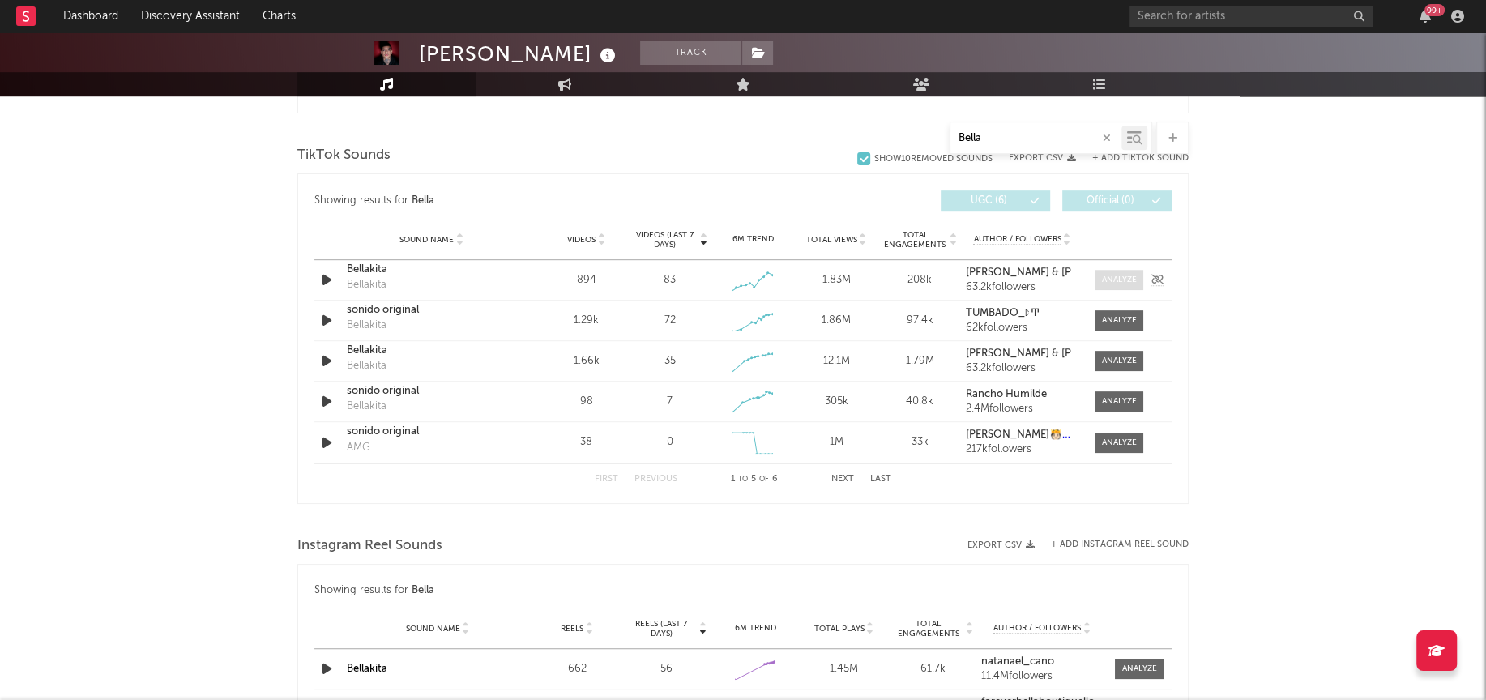
click at [1128, 283] on div at bounding box center [1119, 280] width 35 height 12
select select "1w"
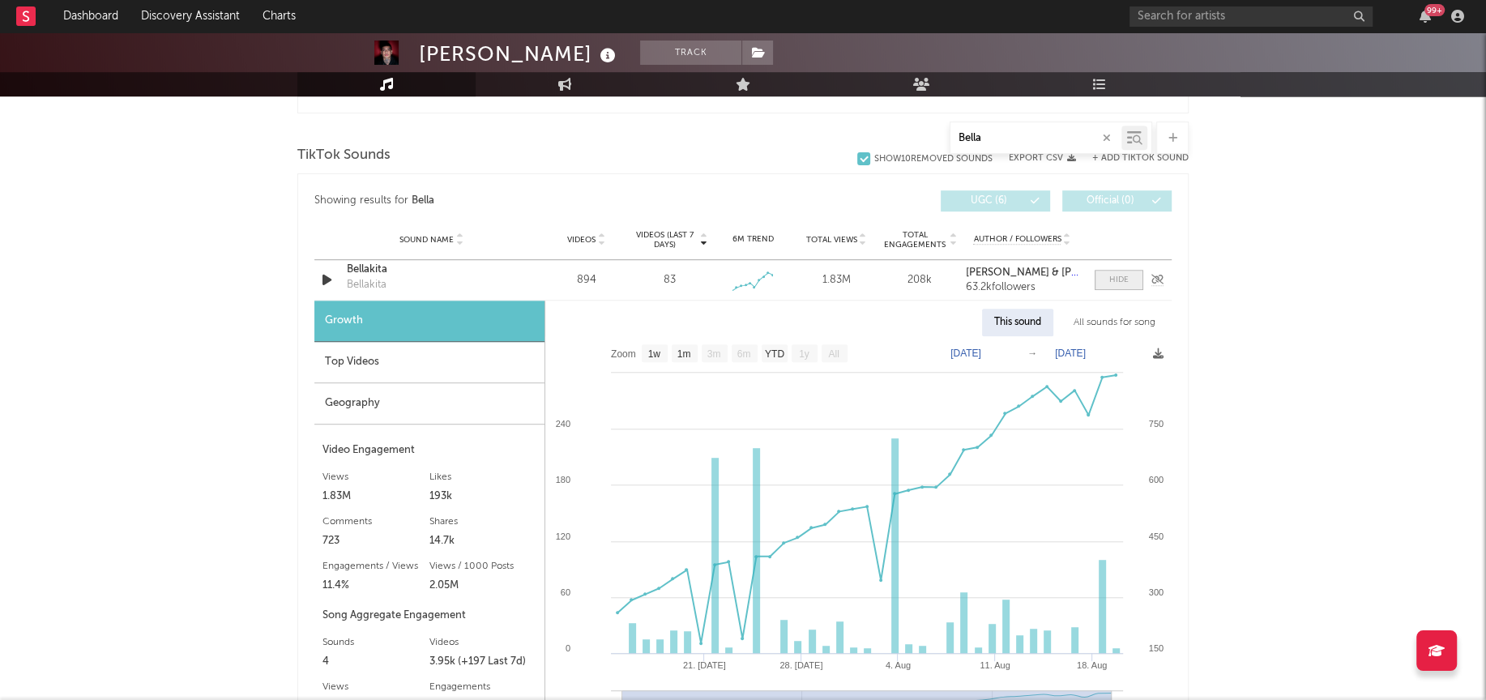
click at [1121, 287] on span at bounding box center [1118, 280] width 49 height 20
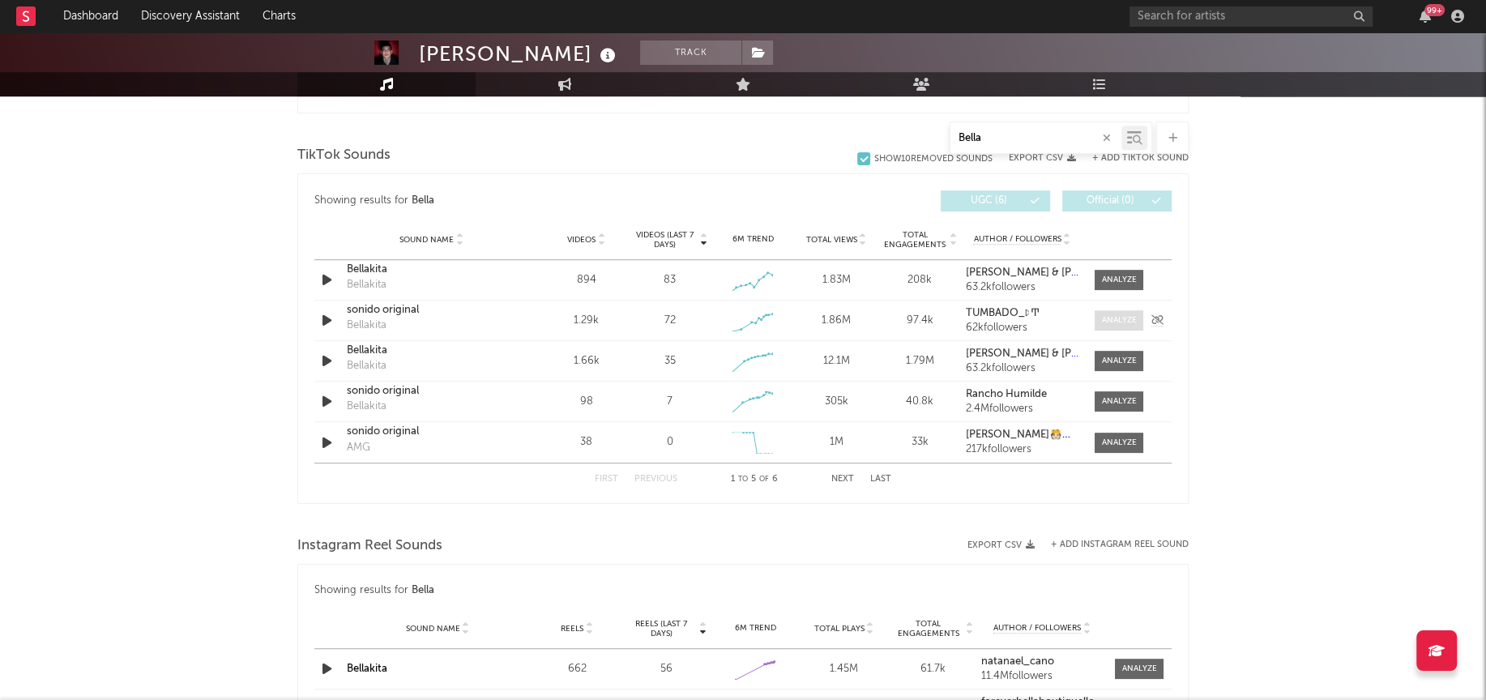
click at [1116, 310] on span at bounding box center [1118, 320] width 49 height 20
select select "1w"
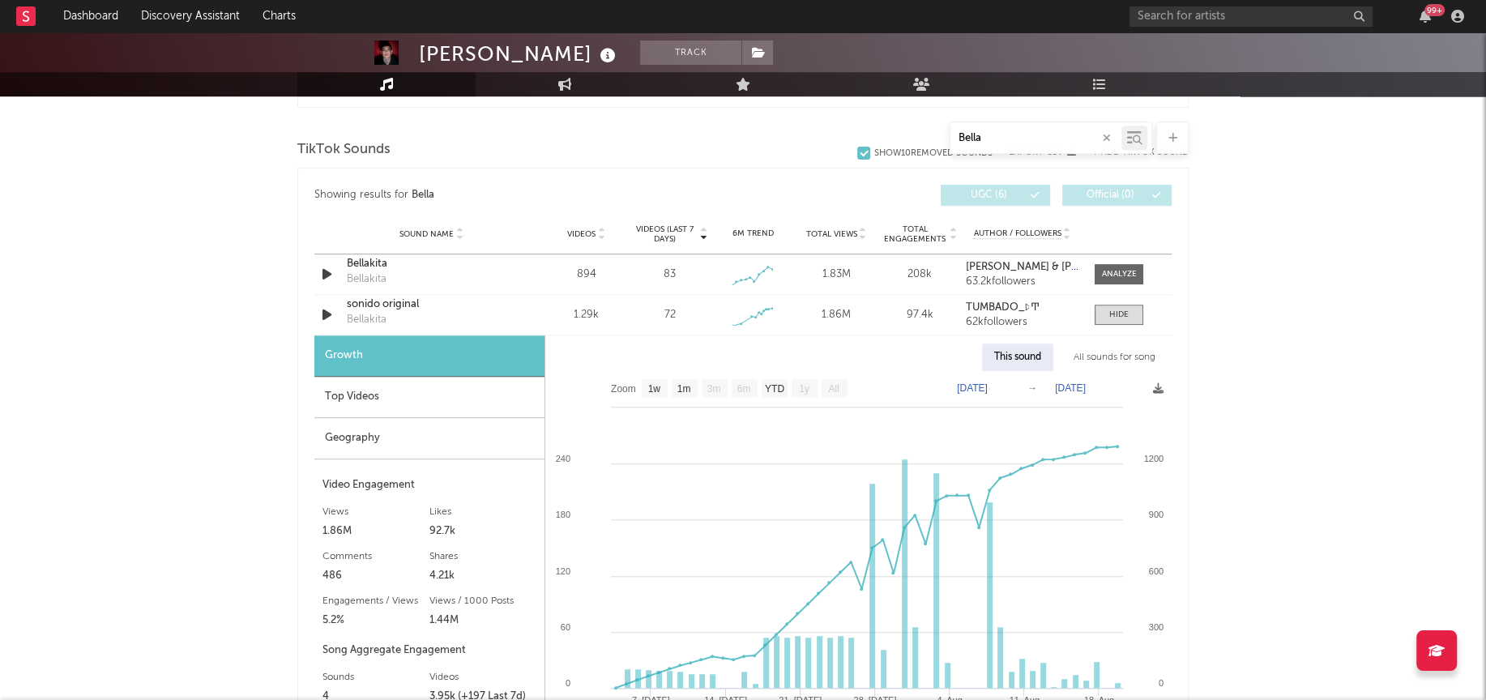
scroll to position [800, 0]
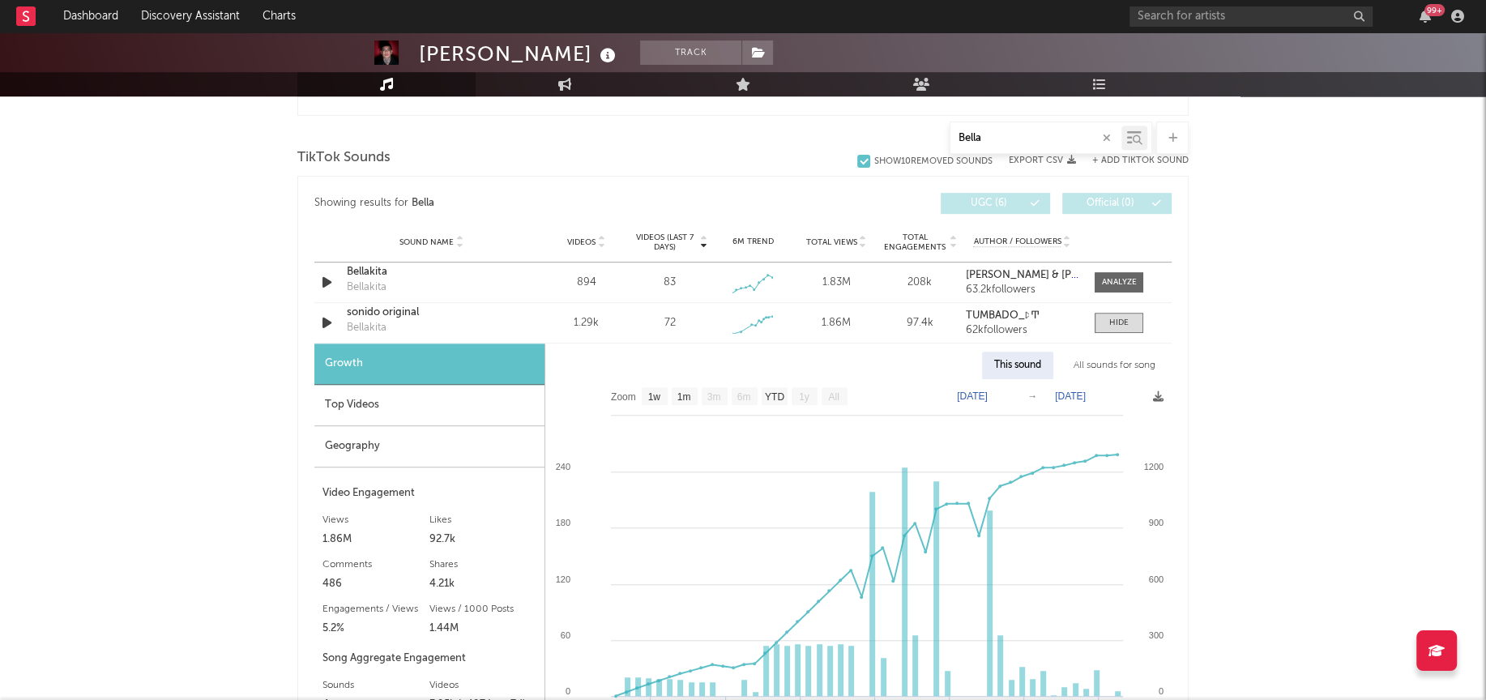
click at [1131, 379] on icon "Created with Highcharts 10.3.3 [DATE]. [DATE] [DATE]. [DATE]. Aug [DATE]. Aug […" at bounding box center [858, 584] width 626 height 410
click at [1134, 360] on div "All sounds for song" at bounding box center [1114, 366] width 106 height 28
select select "1w"
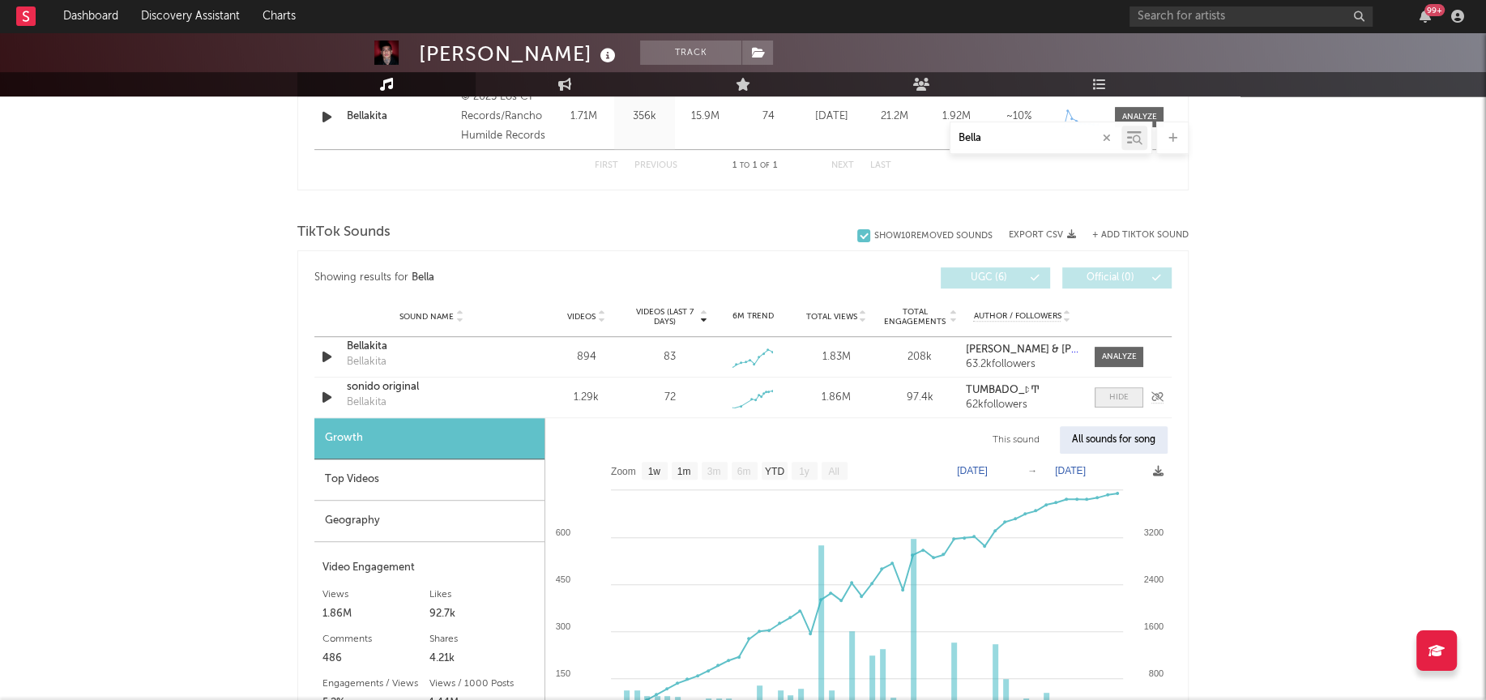
click at [1120, 395] on div at bounding box center [1118, 397] width 19 height 12
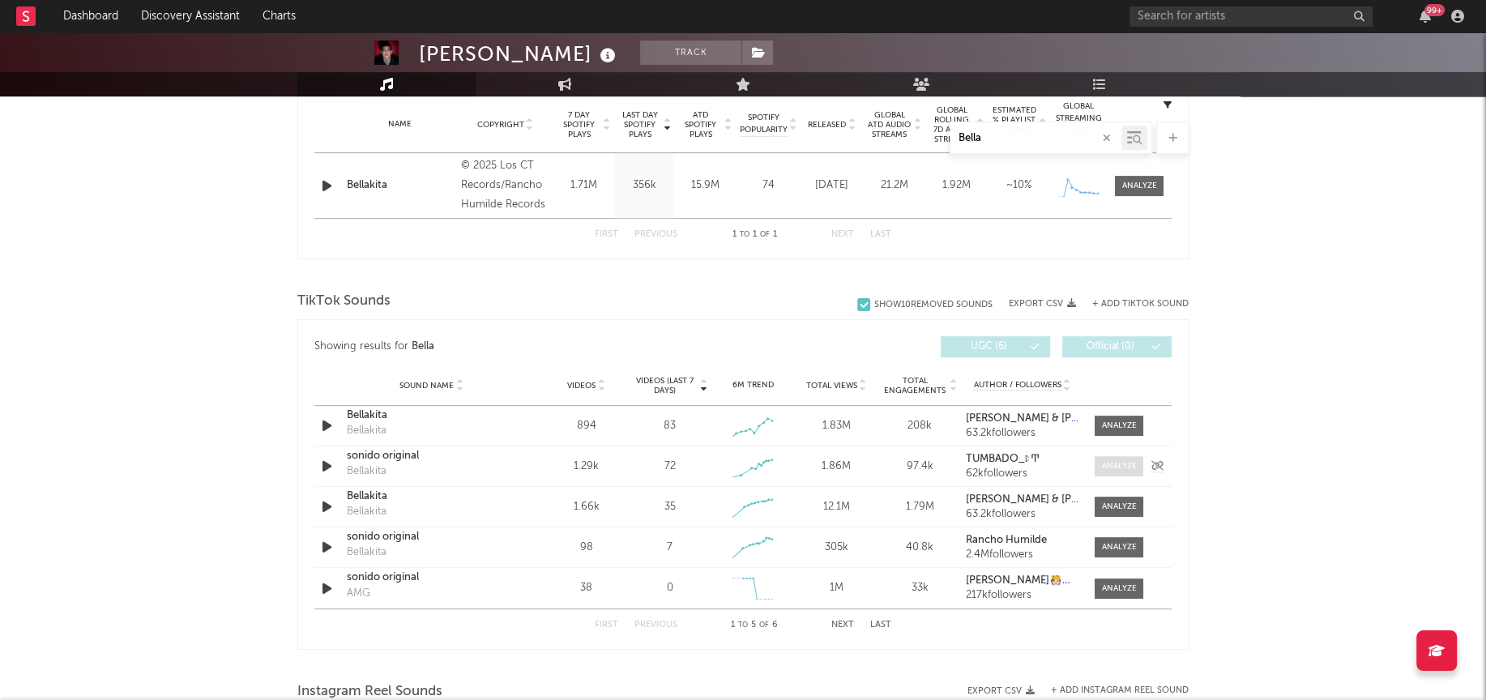
scroll to position [649, 0]
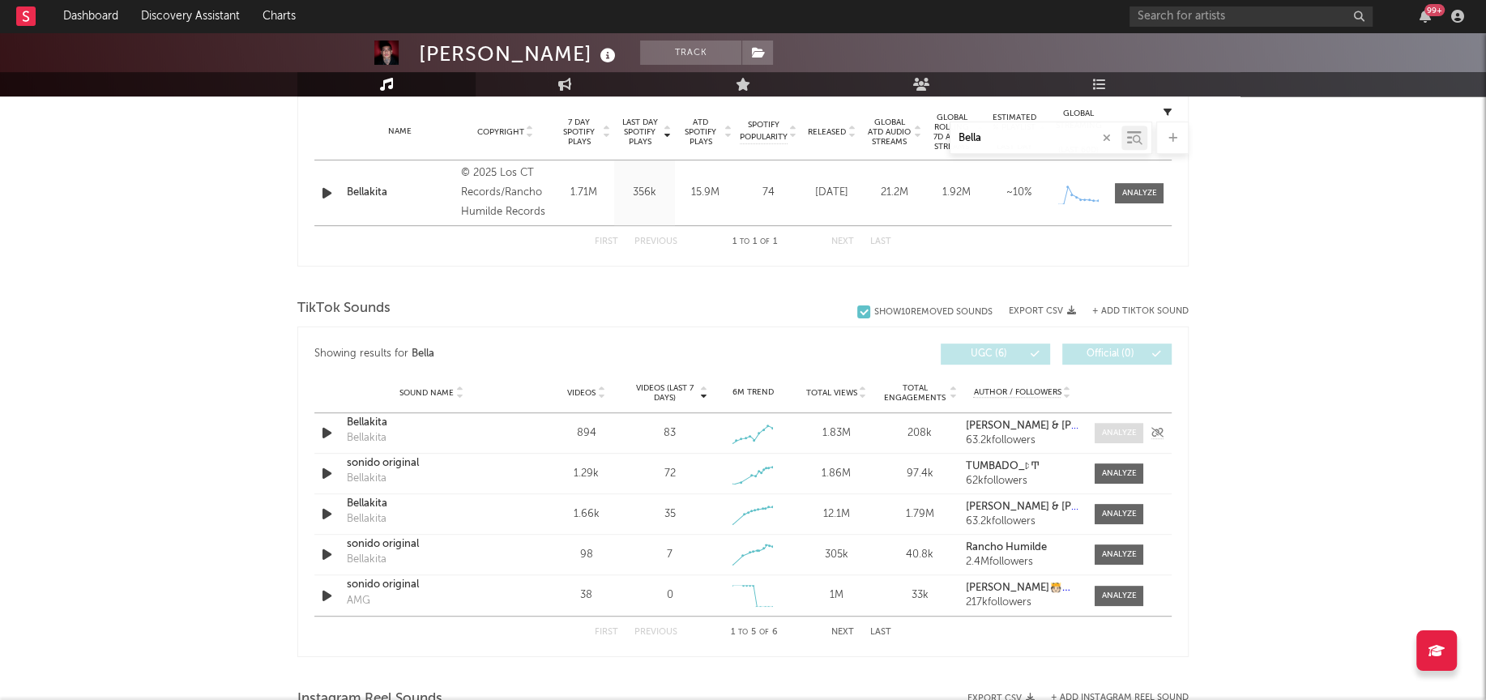
click at [1113, 429] on div at bounding box center [1119, 433] width 35 height 12
select select "1w"
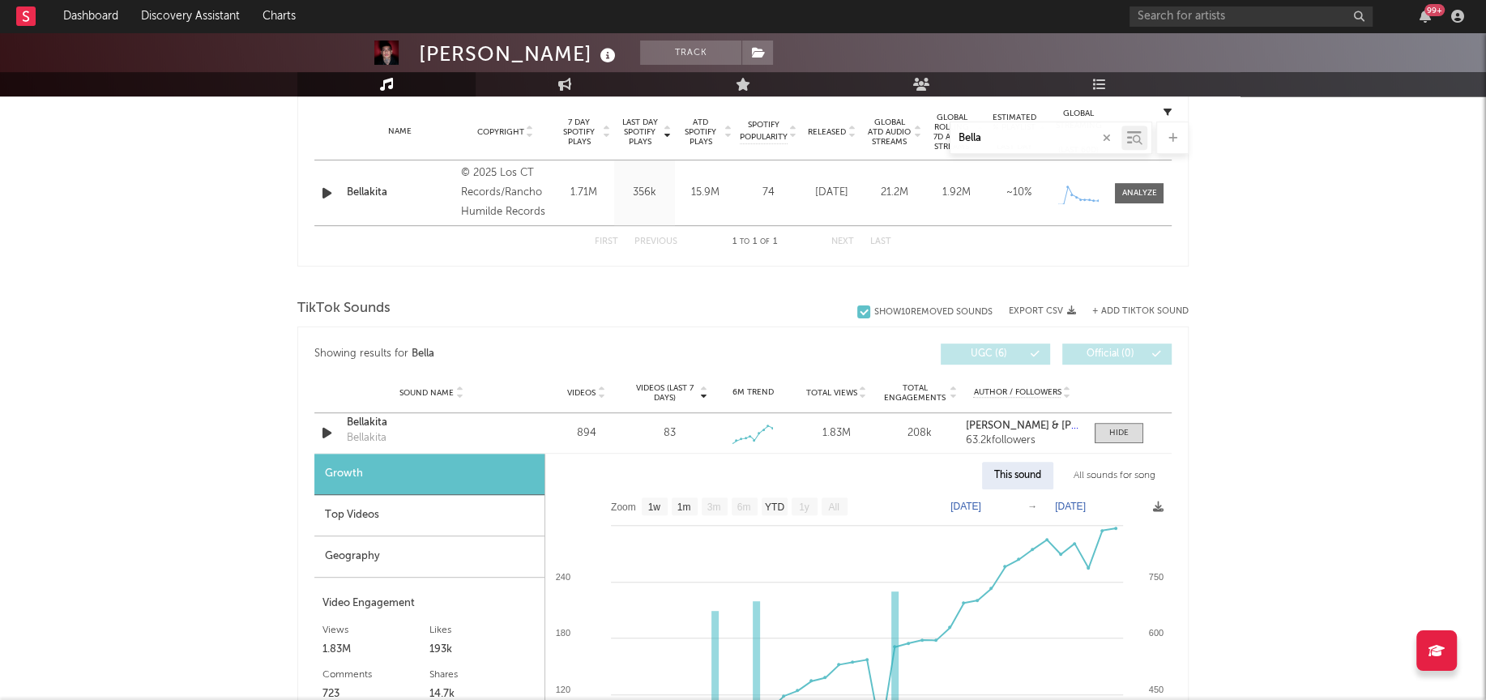
click at [1125, 473] on div "All sounds for song" at bounding box center [1114, 476] width 106 height 28
select select "1w"
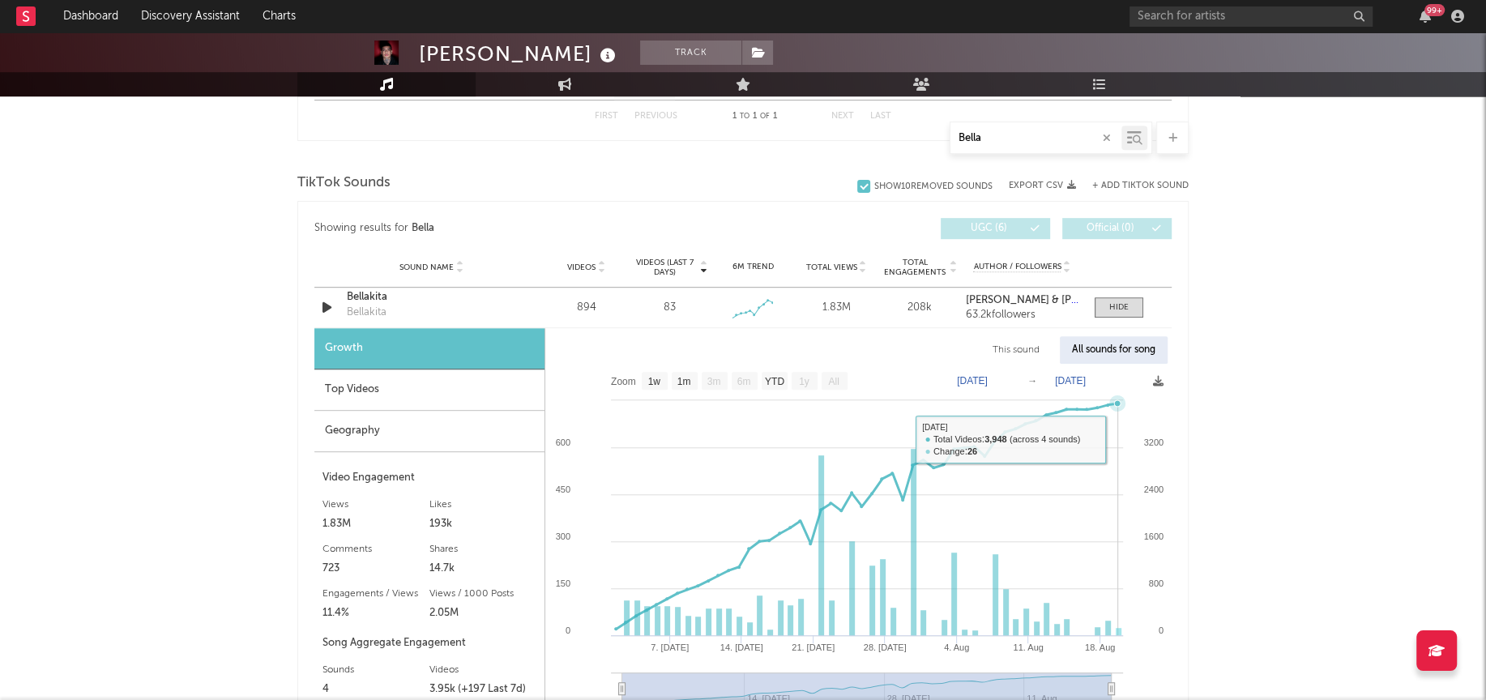
scroll to position [732, 0]
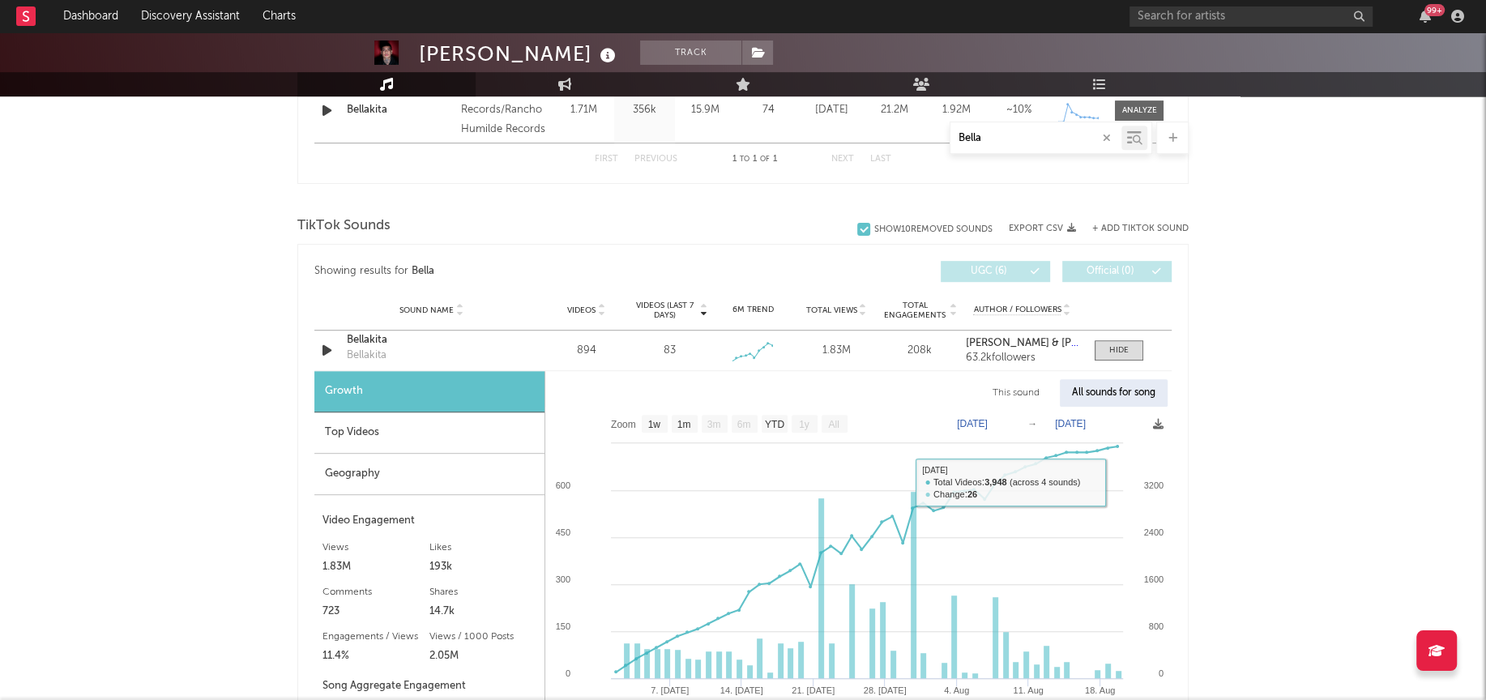
click at [1258, 399] on div "[PERSON_NAME] Track [GEOGRAPHIC_DATA] | Regional Mexican Edit Track Benchmark S…" at bounding box center [743, 494] width 1486 height 2386
click at [1120, 350] on div at bounding box center [1118, 350] width 19 height 12
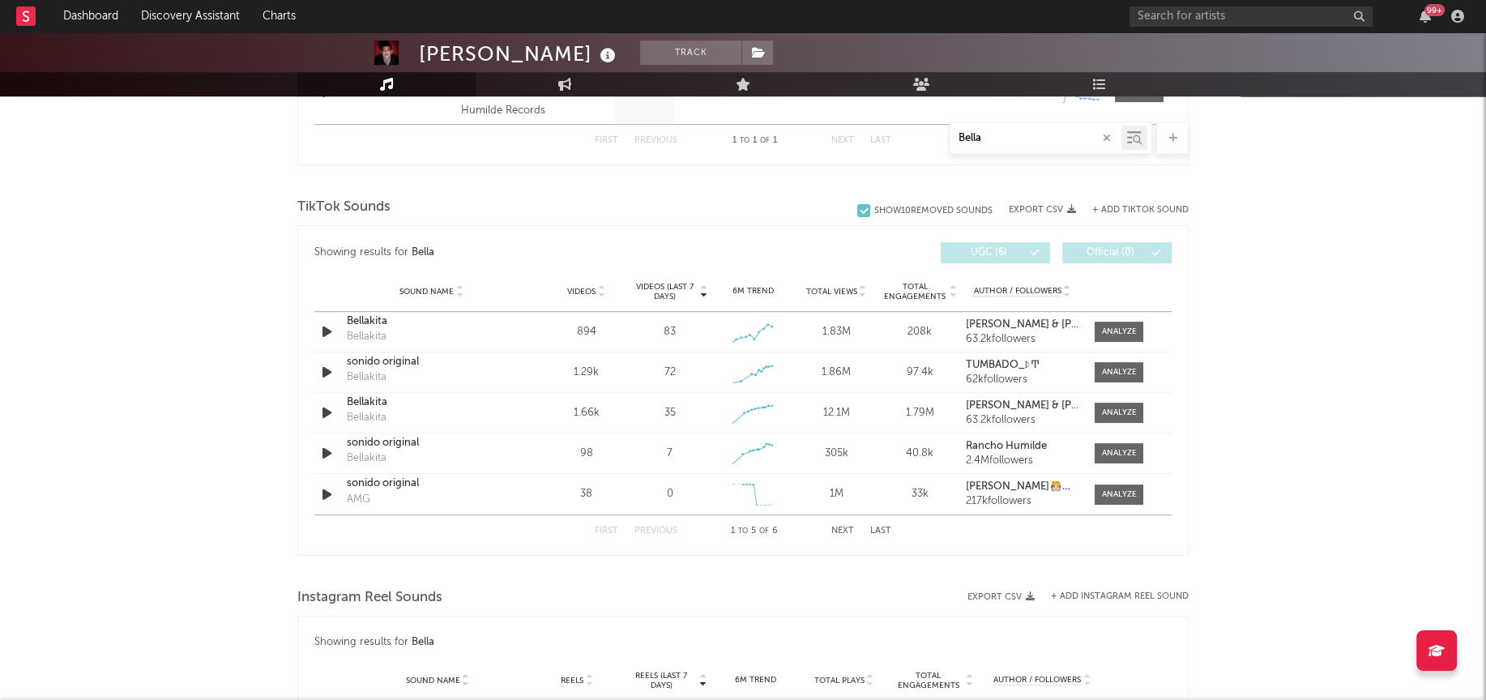
scroll to position [543, 0]
